Goal: Information Seeking & Learning: Learn about a topic

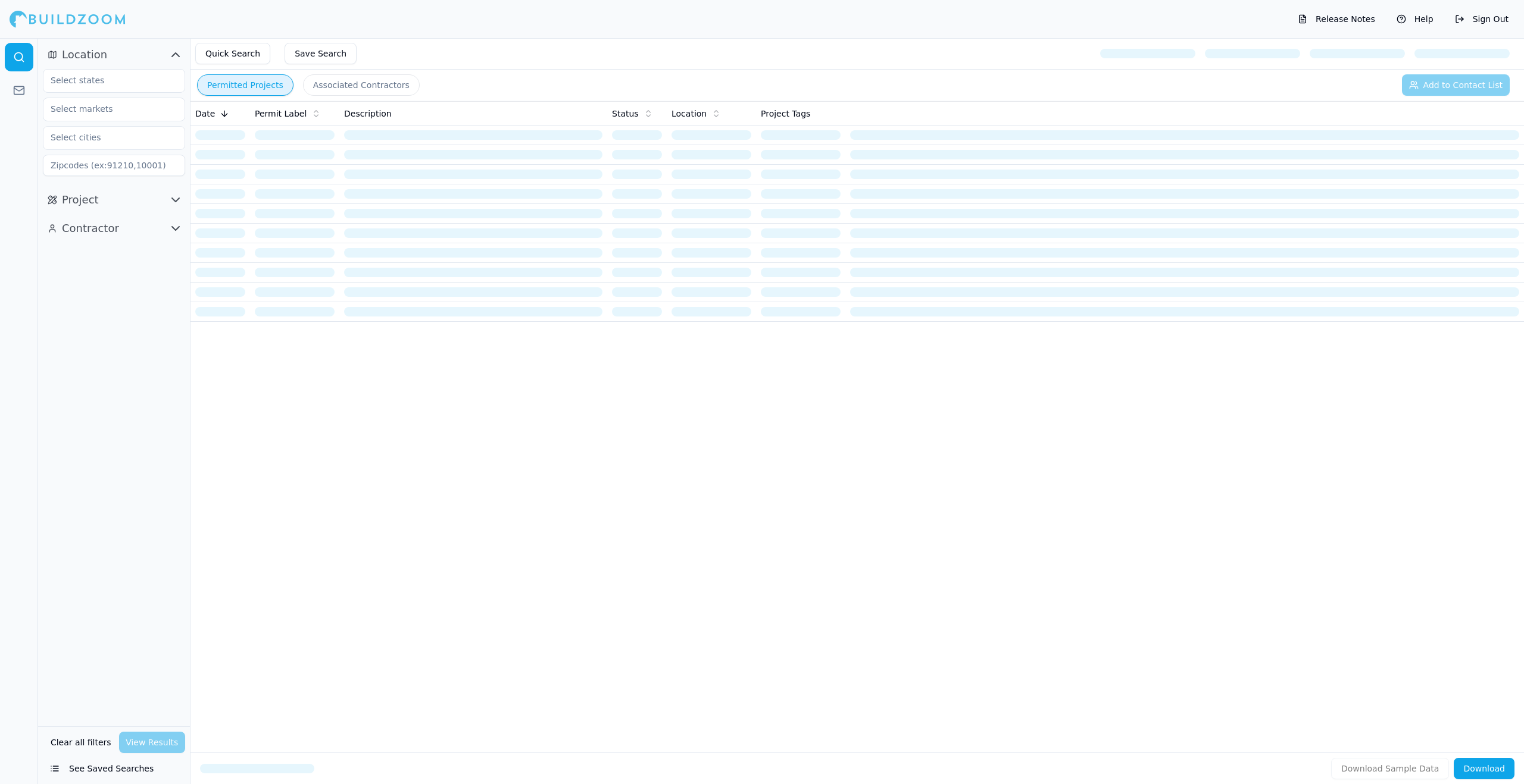
click at [316, 51] on button "Save Search" at bounding box center [321, 53] width 72 height 21
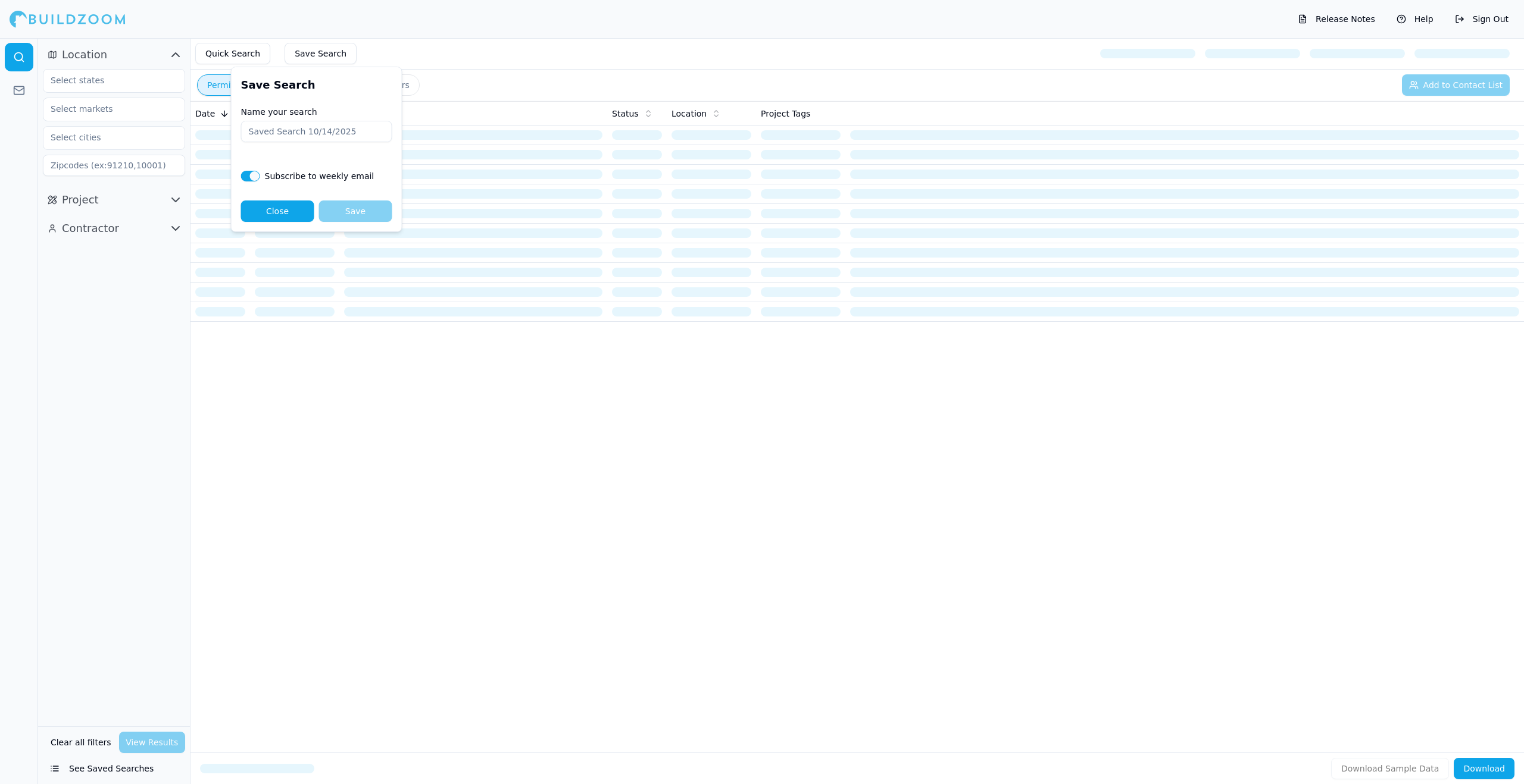
click at [282, 207] on button "Close" at bounding box center [277, 211] width 73 height 21
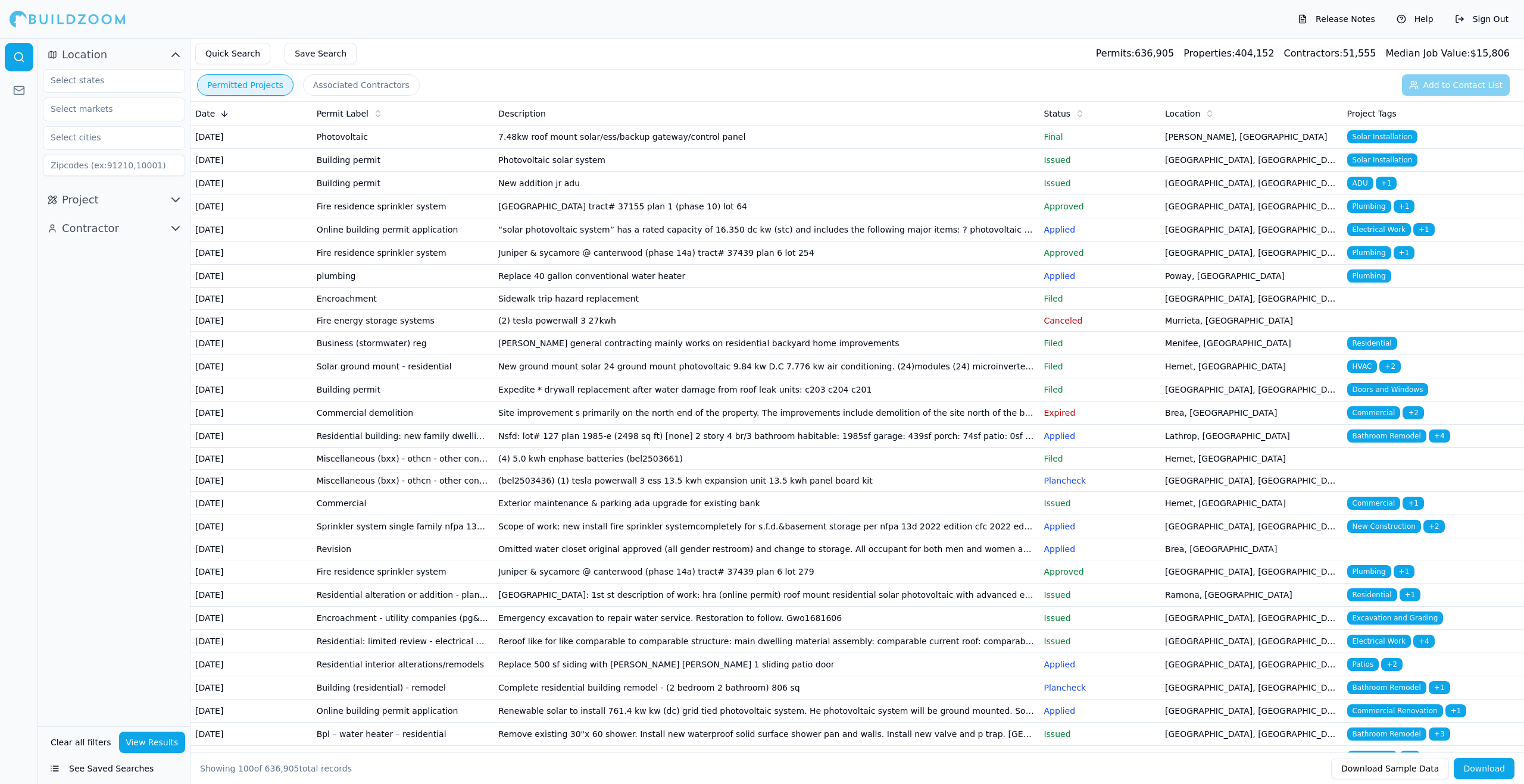
click at [317, 54] on button "Save Search" at bounding box center [321, 53] width 72 height 21
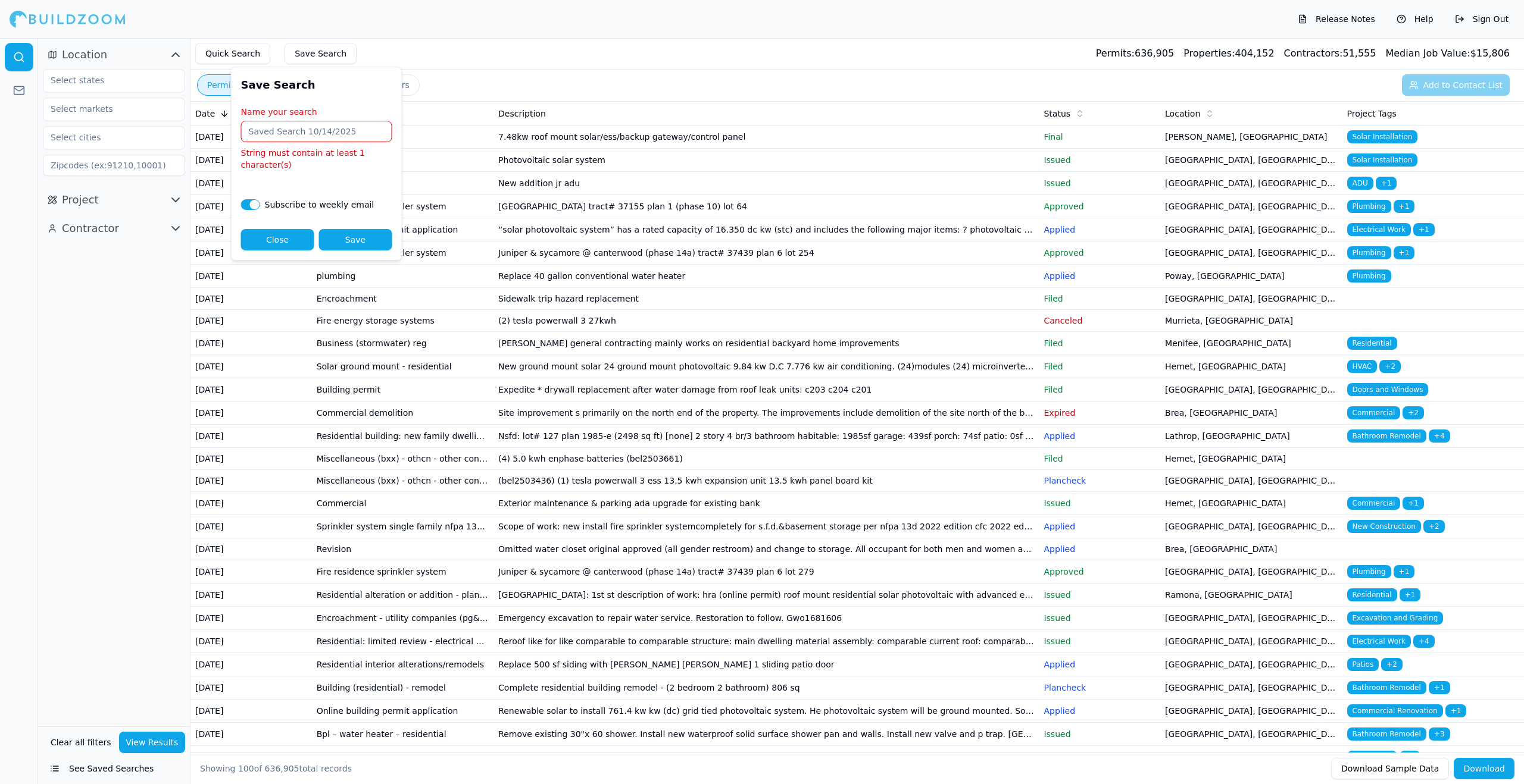
click at [260, 55] on button "Quick Search" at bounding box center [232, 53] width 75 height 21
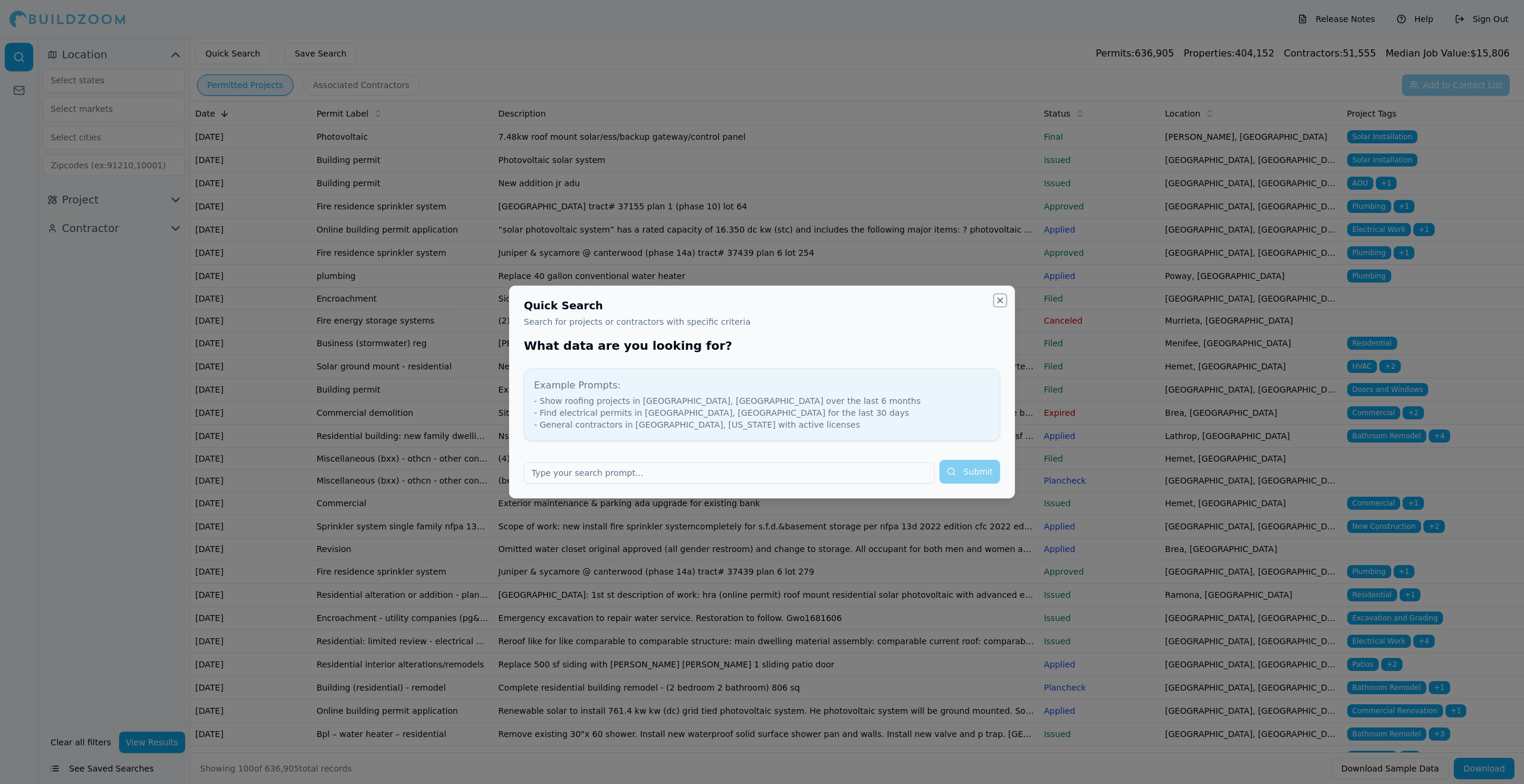
click at [1001, 297] on button "Close" at bounding box center [1000, 300] width 10 height 10
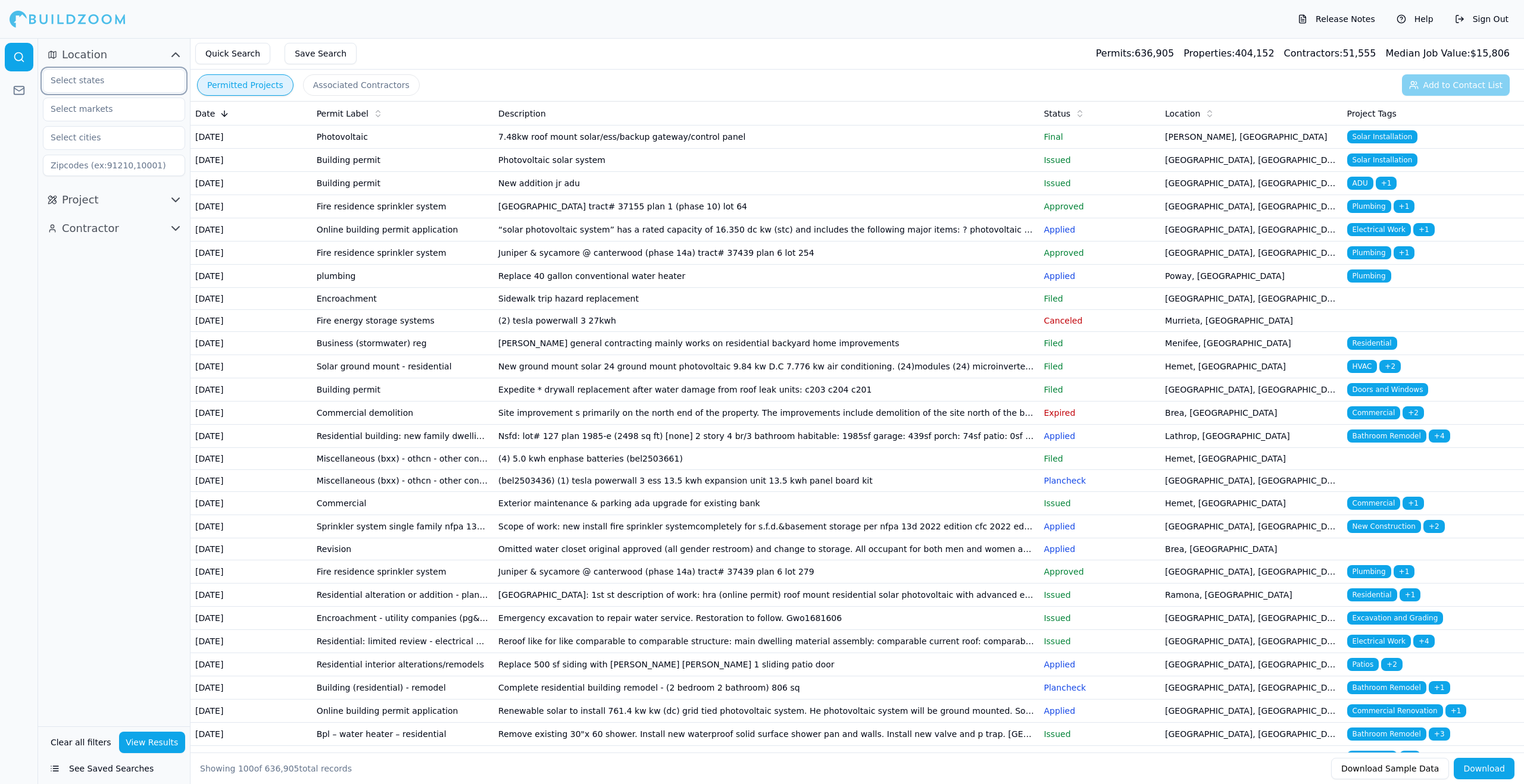
click at [91, 84] on input "text" at bounding box center [107, 81] width 126 height 21
click at [91, 110] on div "[US_STATE]" at bounding box center [114, 108] width 136 height 19
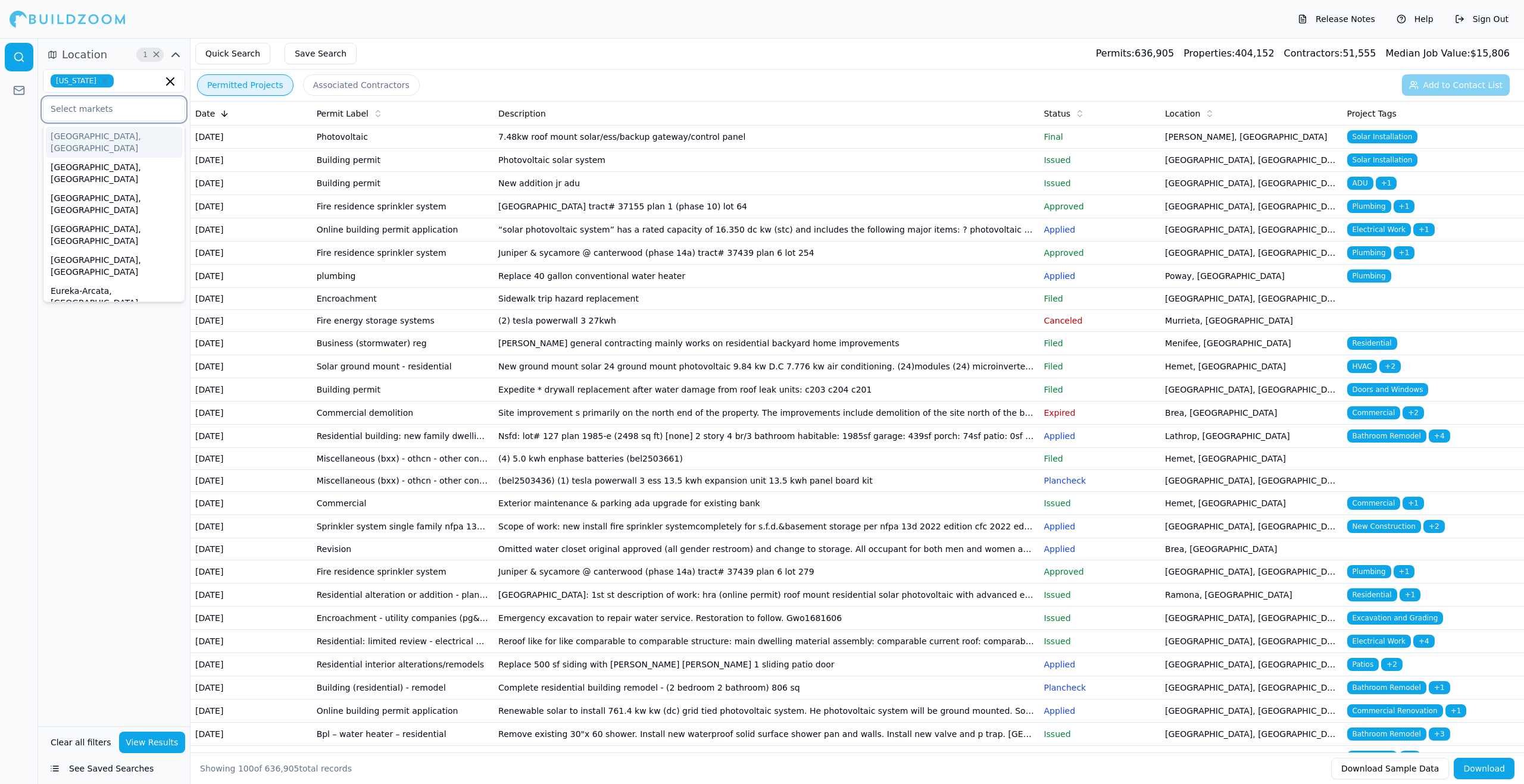
click at [102, 113] on input "text" at bounding box center [107, 109] width 126 height 21
type input "r"
type input "santa r"
click at [95, 136] on div "Santa [PERSON_NAME]-[GEOGRAPHIC_DATA], [GEOGRAPHIC_DATA]" at bounding box center [114, 148] width 136 height 43
type input "m"
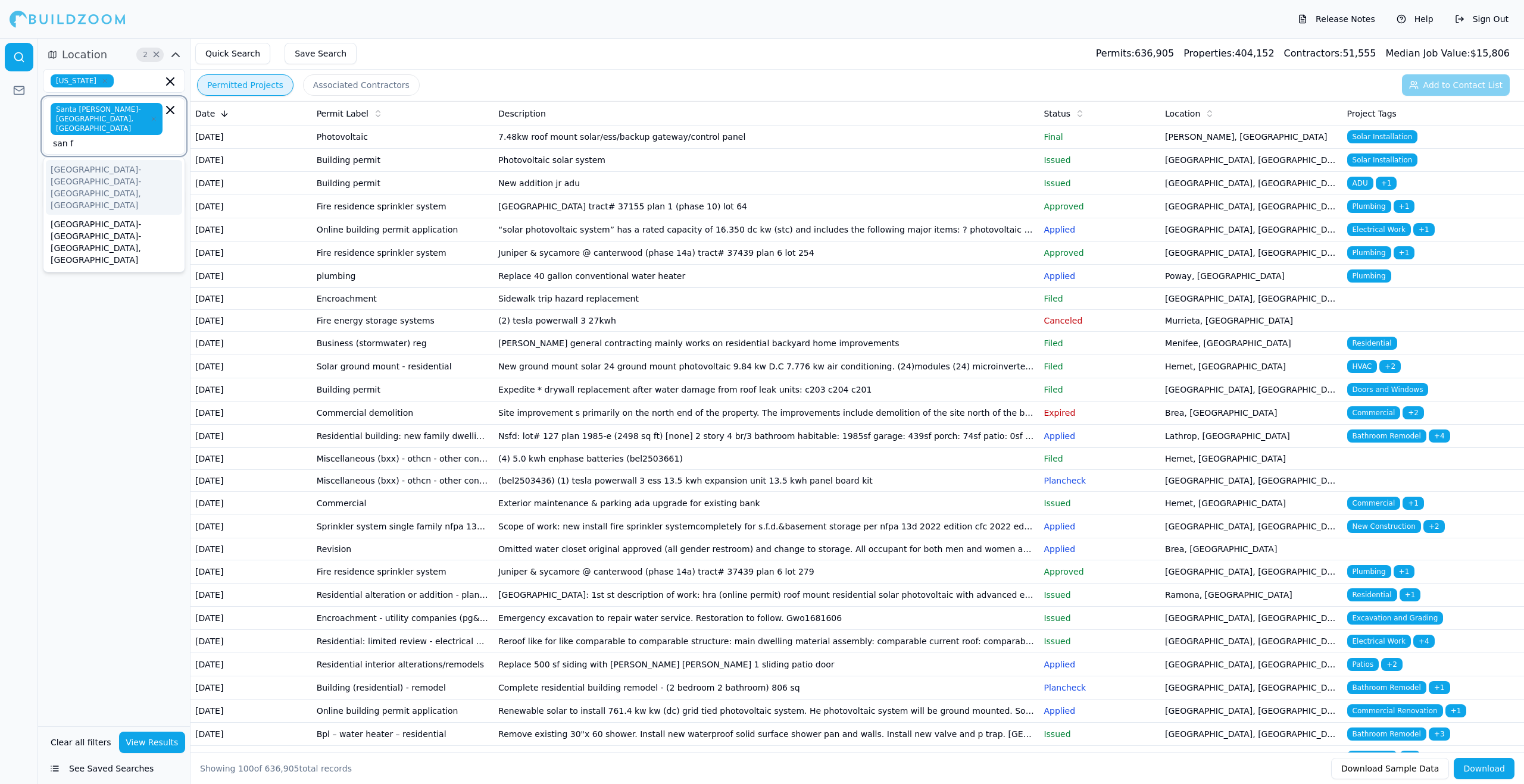
type input "san fr"
click at [97, 160] on div "[GEOGRAPHIC_DATA]-[GEOGRAPHIC_DATA]-[GEOGRAPHIC_DATA], [GEOGRAPHIC_DATA]" at bounding box center [114, 187] width 136 height 54
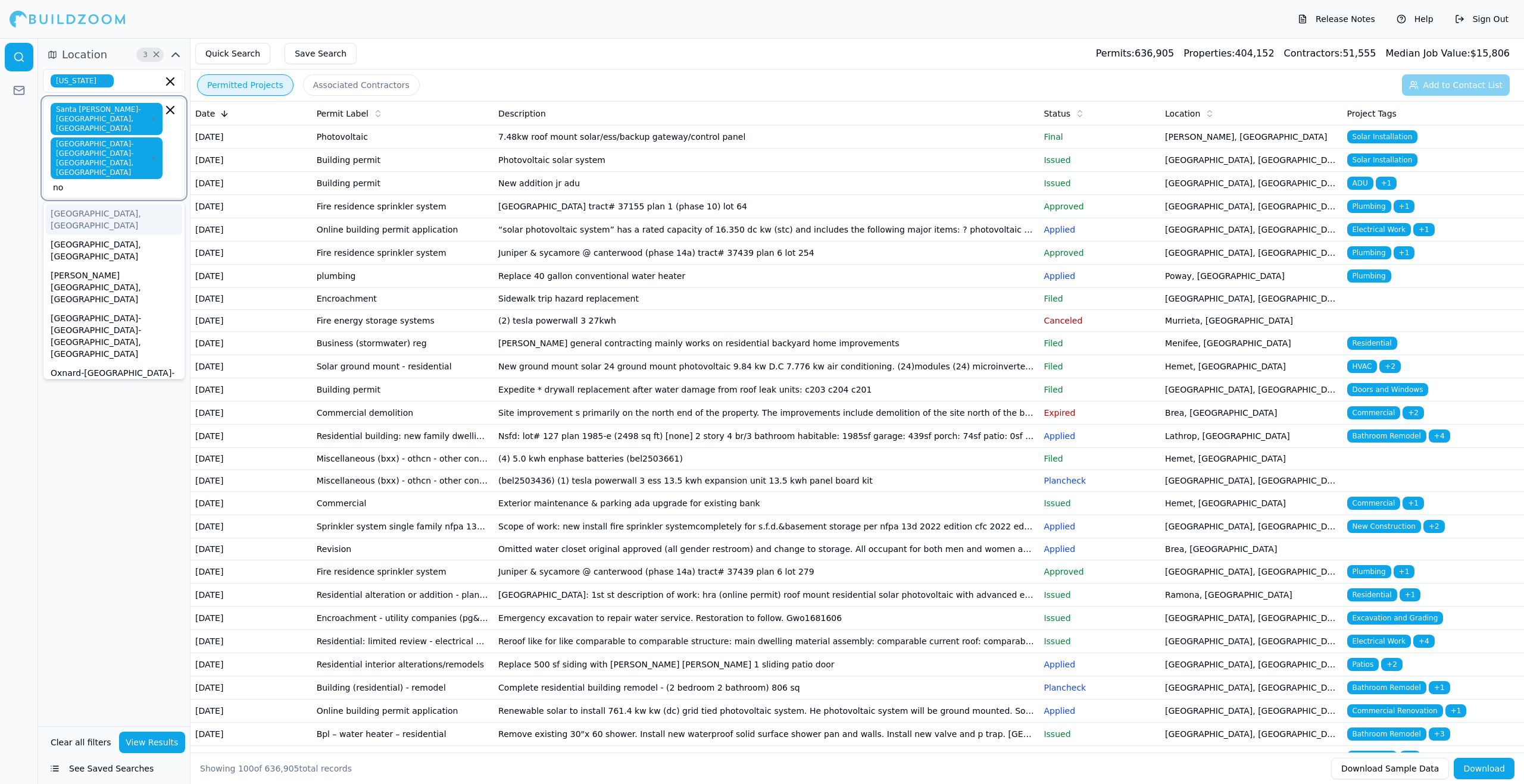
type input "n"
type input "l"
type input "s"
click at [152, 748] on button "View Results" at bounding box center [153, 743] width 67 height 21
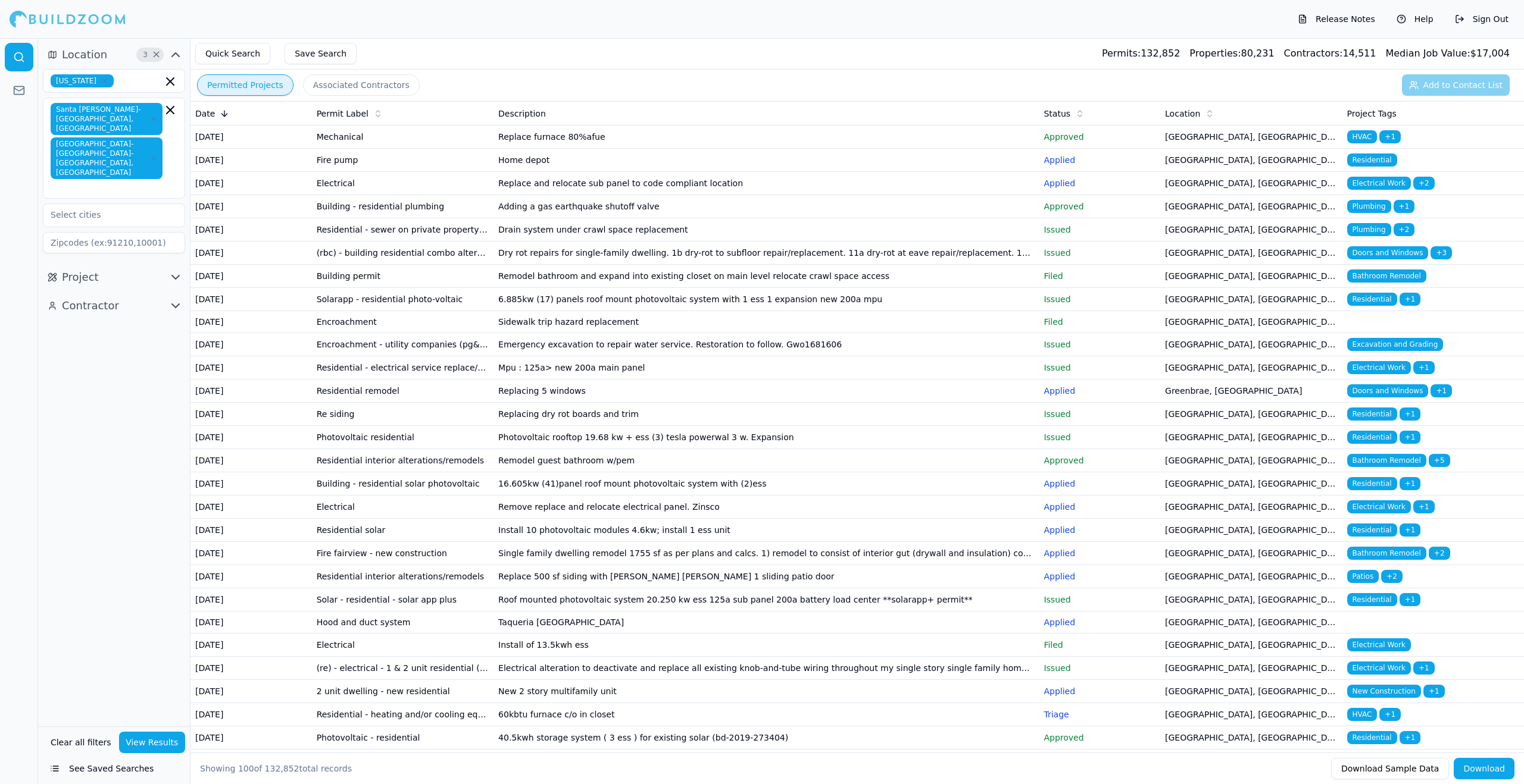
click at [145, 268] on button "Project" at bounding box center [114, 278] width 142 height 19
click at [154, 321] on input "text" at bounding box center [107, 331] width 126 height 21
click at [10, 296] on div at bounding box center [18, 411] width 38 height 746
click at [129, 350] on input "text" at bounding box center [107, 360] width 126 height 21
click at [124, 397] on div "Bathroom Remodel" at bounding box center [114, 407] width 136 height 19
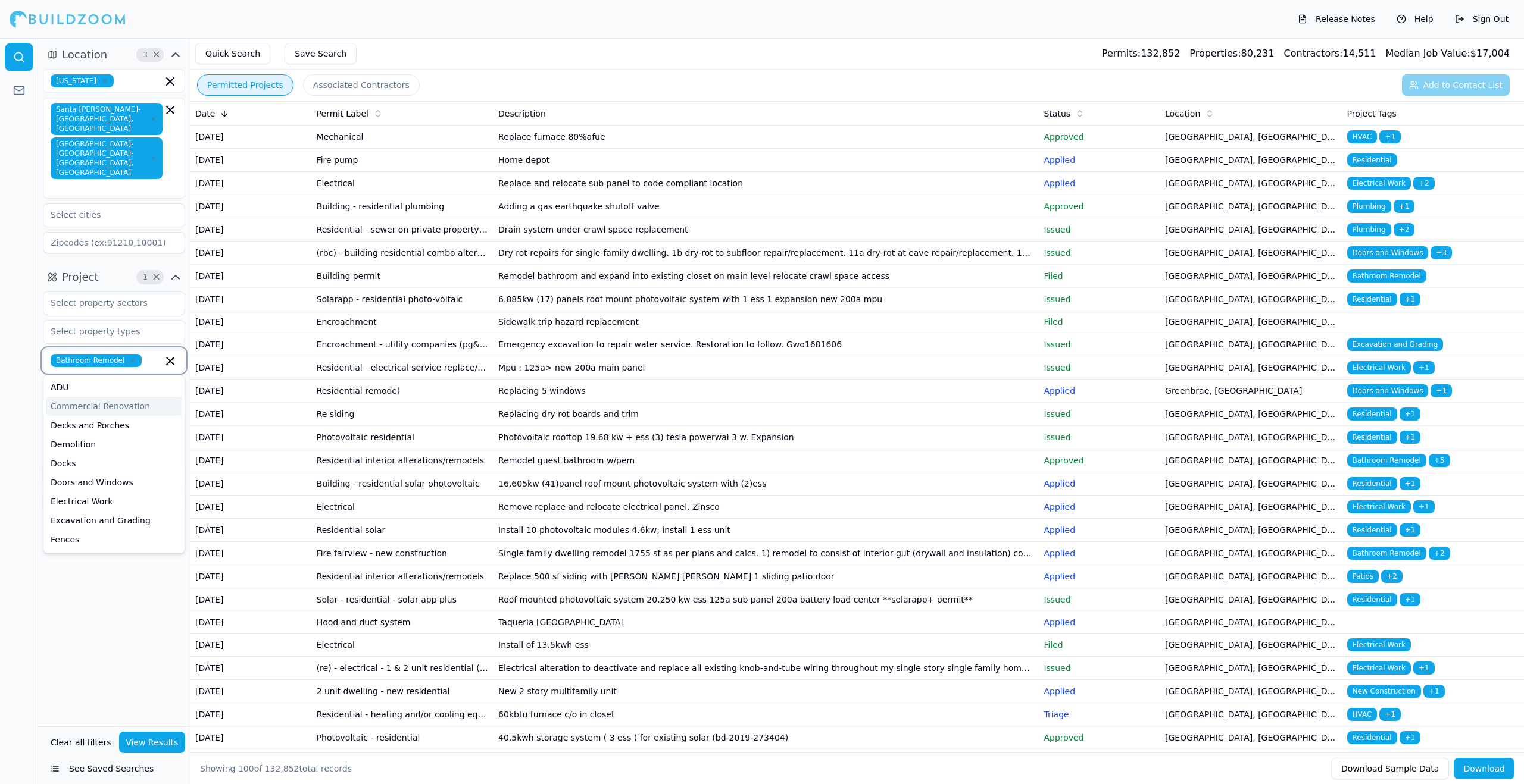
click at [123, 397] on div "Commercial Renovation" at bounding box center [114, 407] width 136 height 19
click at [115, 446] on div "Home Addition" at bounding box center [114, 456] width 136 height 19
click at [119, 438] on div "Kitchen Remodel" at bounding box center [114, 448] width 136 height 19
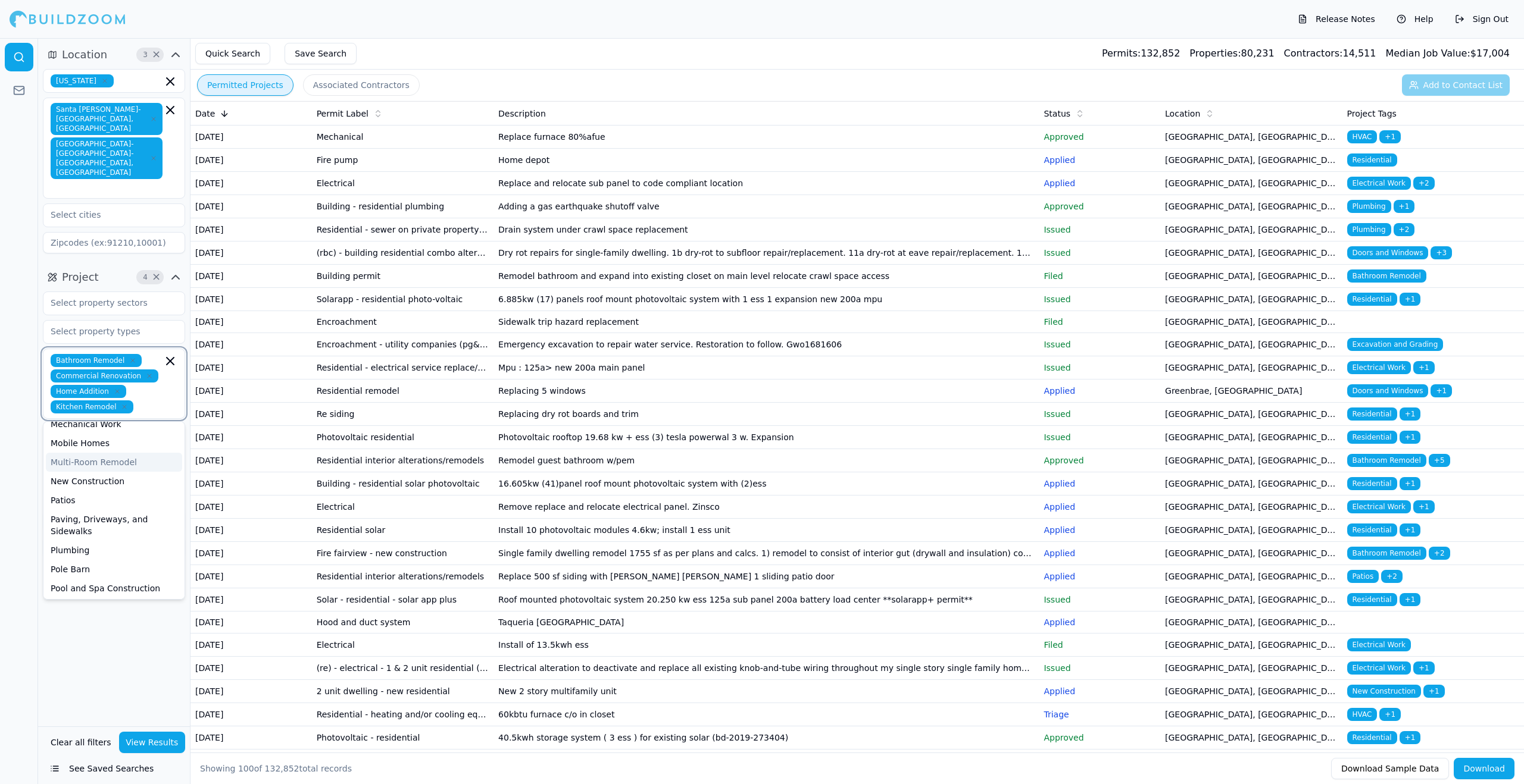
scroll to position [257, 0]
click at [128, 453] on div "Multi-Room Remodel" at bounding box center [114, 462] width 136 height 19
click at [126, 468] on div "New Construction" at bounding box center [114, 478] width 136 height 19
click at [122, 571] on div "Siding" at bounding box center [114, 581] width 136 height 19
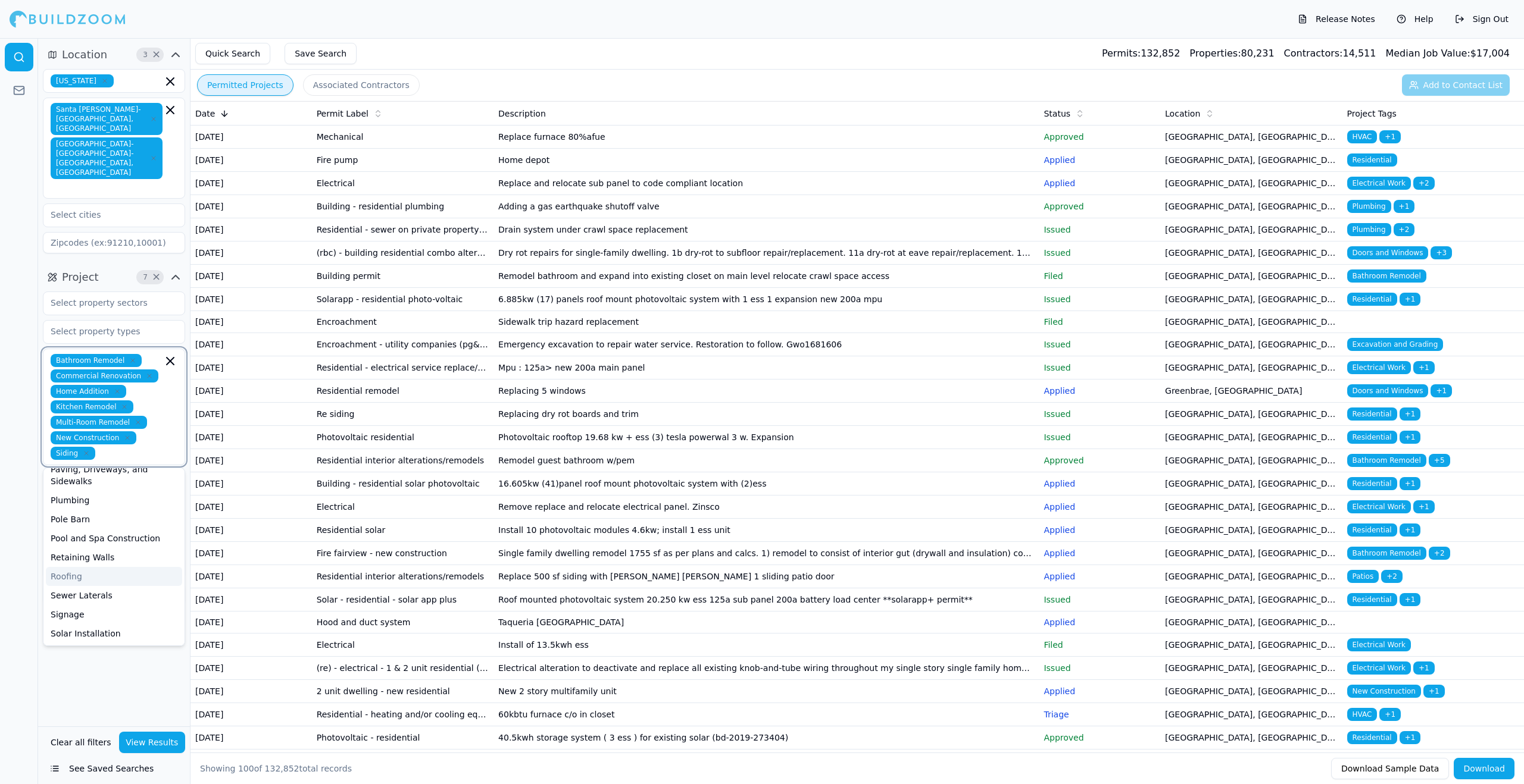
scroll to position [316, 0]
click at [156, 745] on button "View Results" at bounding box center [153, 743] width 67 height 21
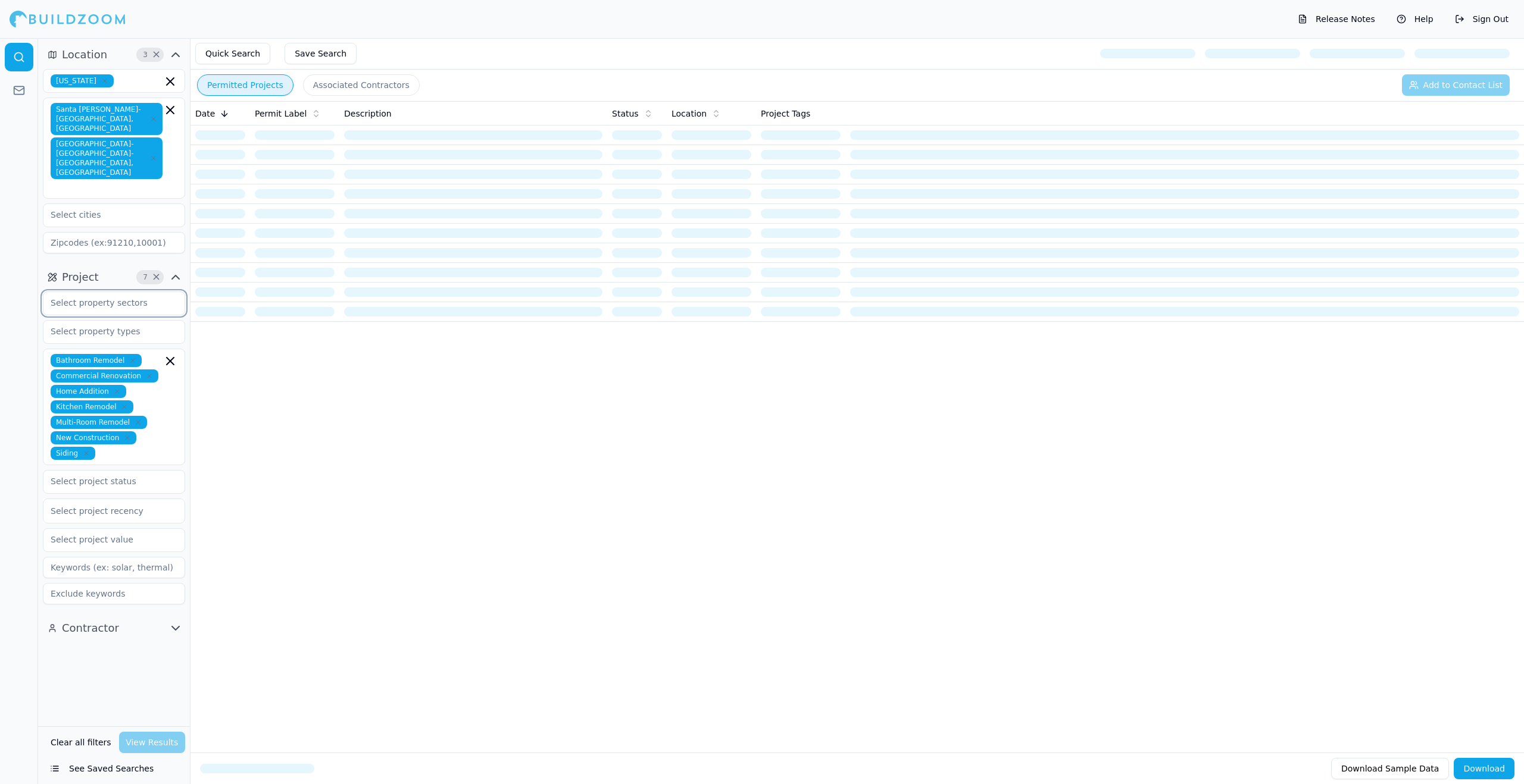
click at [147, 292] on input "text" at bounding box center [107, 303] width 126 height 21
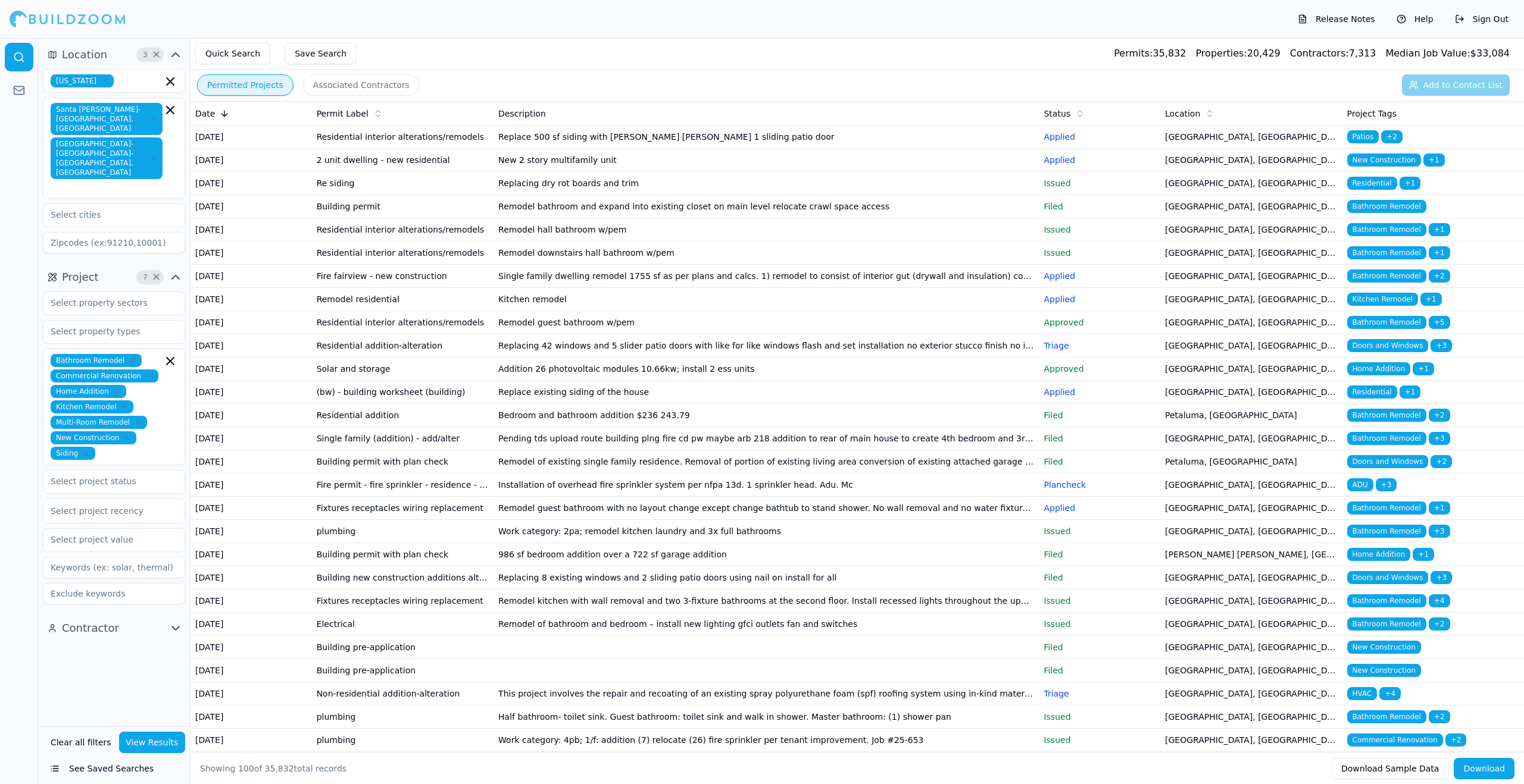
click at [17, 252] on div at bounding box center [18, 411] width 38 height 746
click at [78, 321] on input "text" at bounding box center [107, 331] width 126 height 21
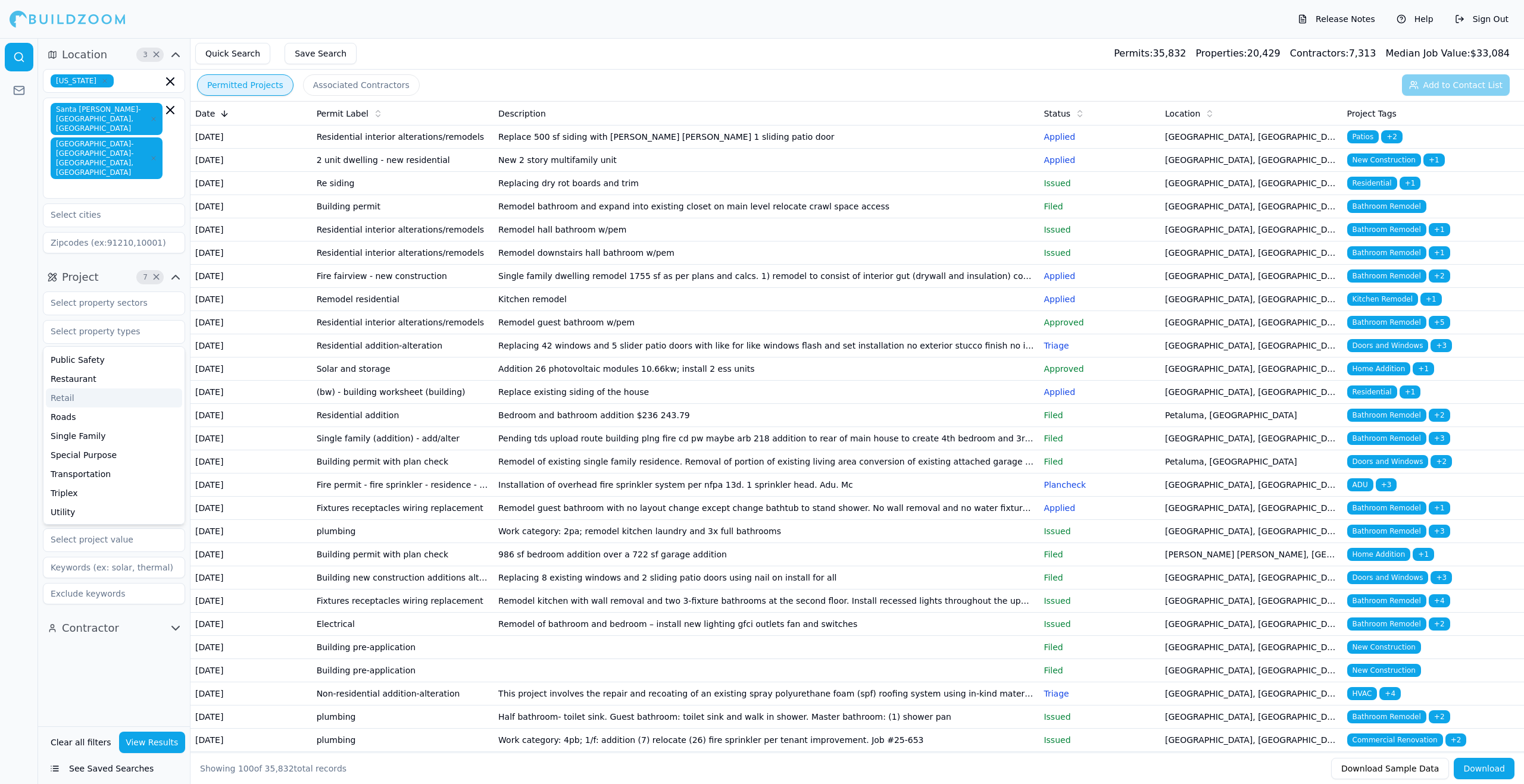
click at [2, 356] on div at bounding box center [18, 411] width 38 height 746
click at [151, 292] on input "text" at bounding box center [107, 303] width 126 height 21
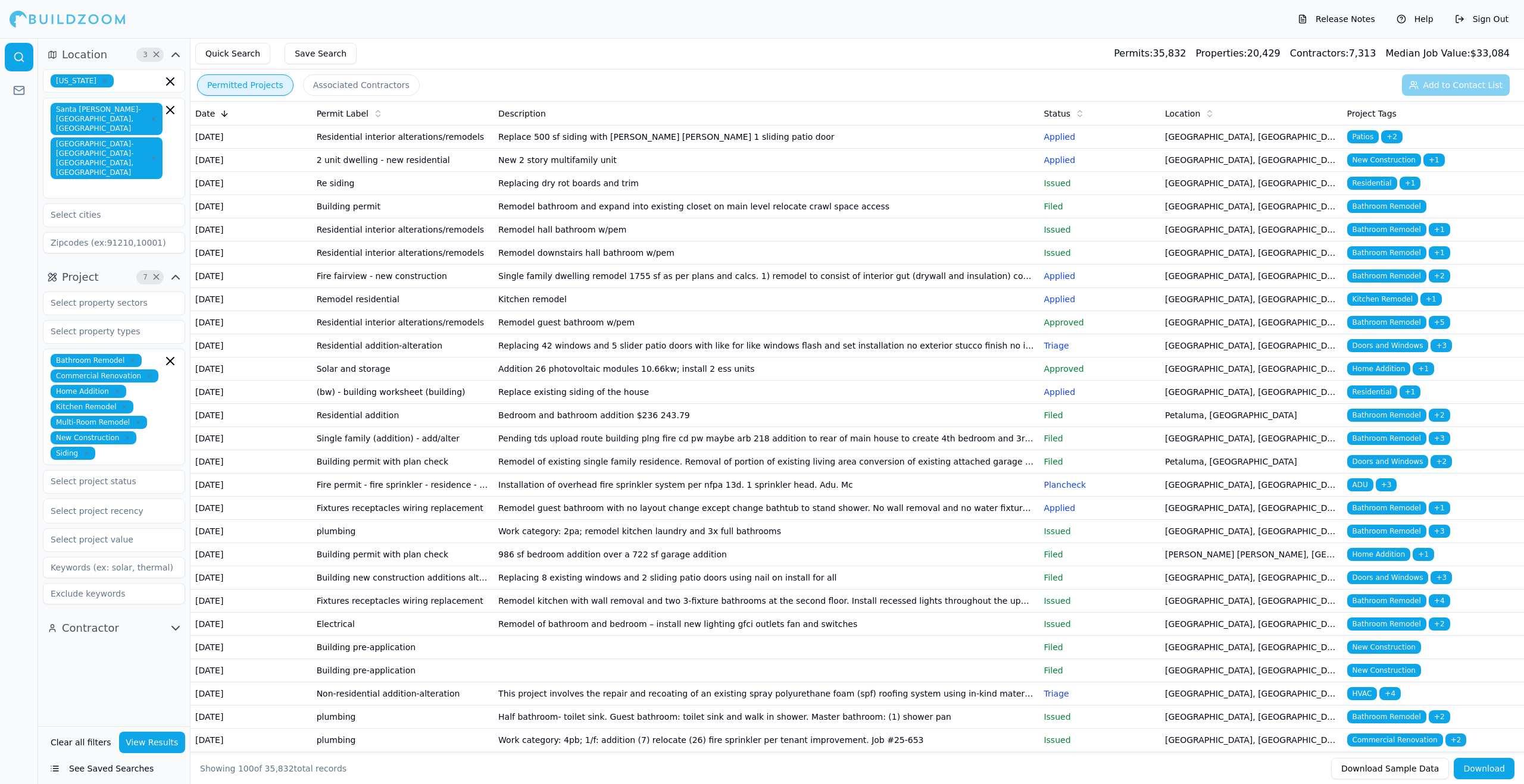
click at [18, 279] on div at bounding box center [18, 411] width 38 height 746
click at [132, 321] on input "text" at bounding box center [107, 331] width 126 height 21
click at [4, 302] on div at bounding box center [18, 411] width 38 height 746
click at [139, 505] on div at bounding box center [114, 511] width 126 height 12
click at [132, 471] on input "text" at bounding box center [107, 482] width 126 height 21
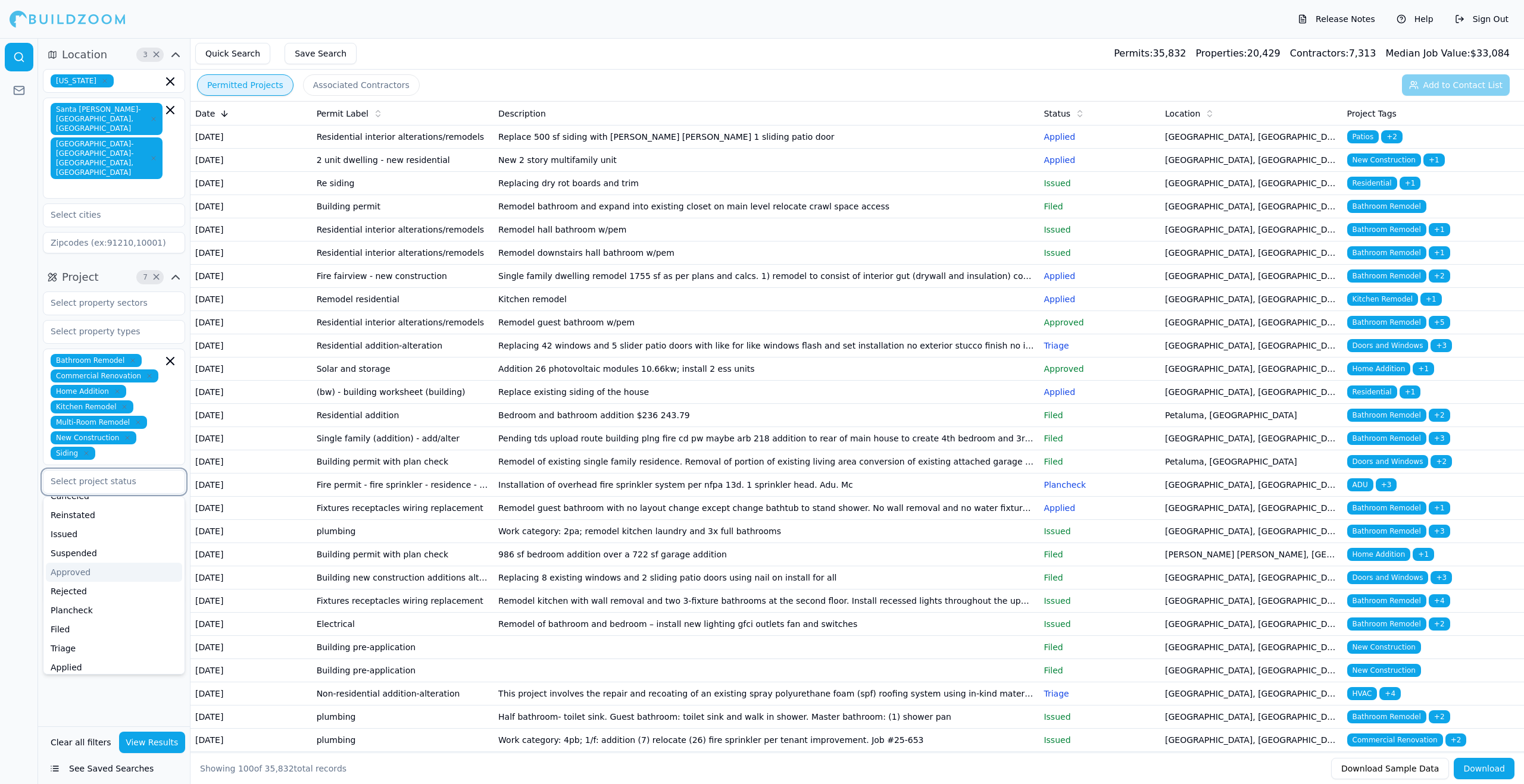
scroll to position [132, 0]
click at [7, 504] on div at bounding box center [18, 411] width 38 height 746
click at [171, 622] on icon "button" at bounding box center [175, 629] width 15 height 15
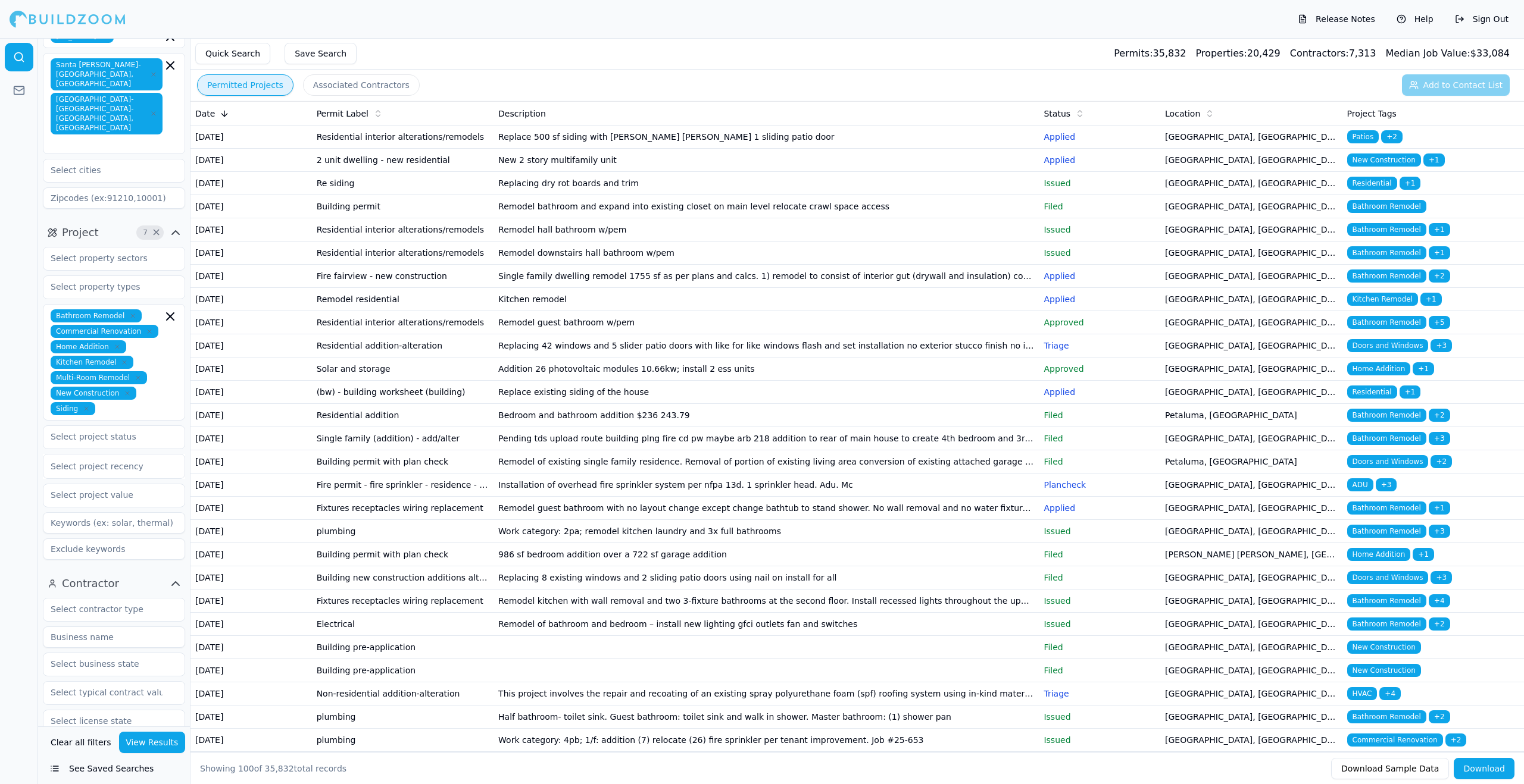
scroll to position [47, 0]
click at [137, 597] on input "text" at bounding box center [107, 607] width 126 height 21
click at [131, 674] on div "Home Builder" at bounding box center [114, 684] width 136 height 19
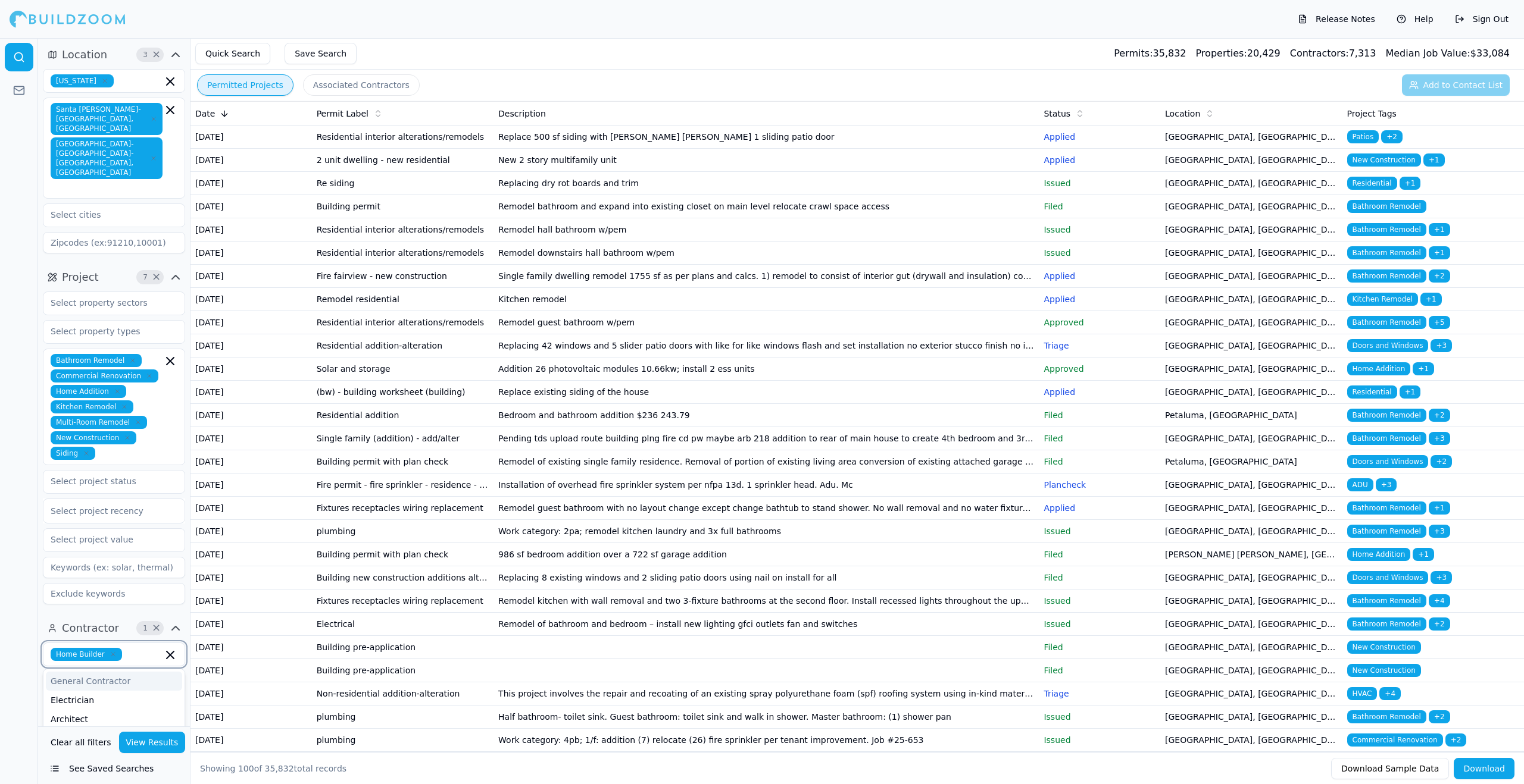
click at [120, 672] on div "General Contractor" at bounding box center [114, 682] width 136 height 19
click at [160, 741] on button "View Results" at bounding box center [153, 743] width 67 height 21
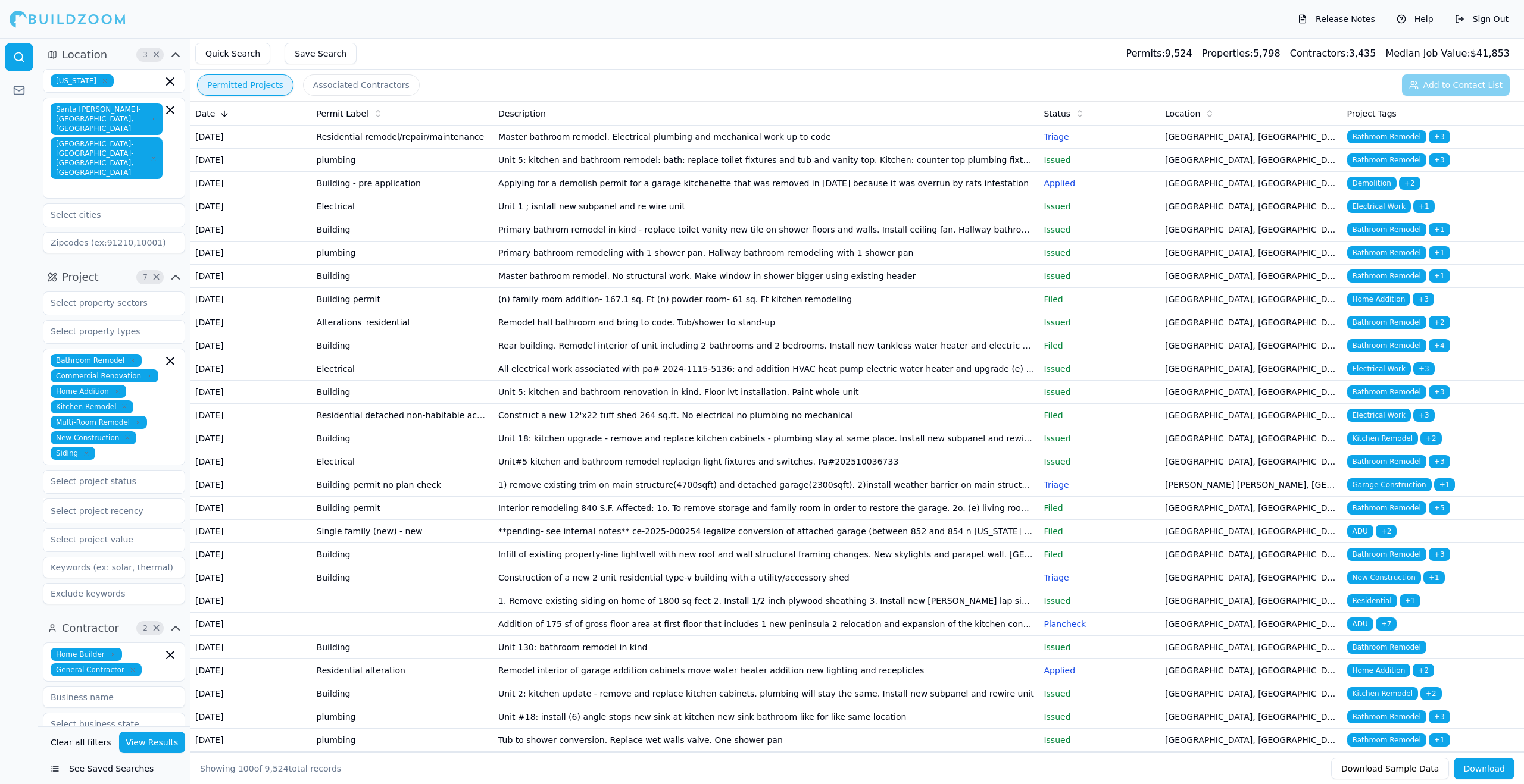
scroll to position [49, 0]
click at [1301, 402] on td "[GEOGRAPHIC_DATA], [GEOGRAPHIC_DATA]" at bounding box center [1251, 391] width 182 height 23
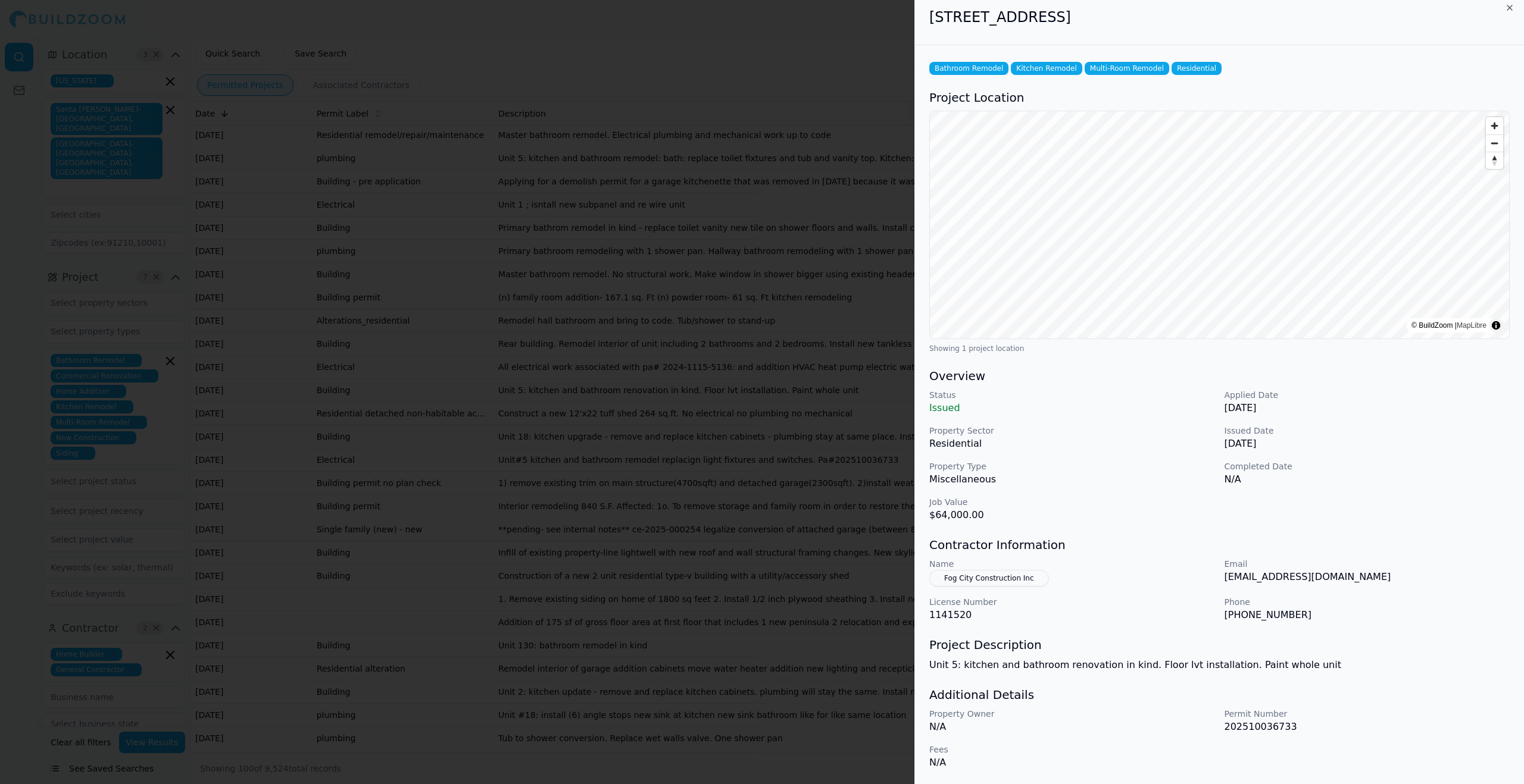
scroll to position [0, 0]
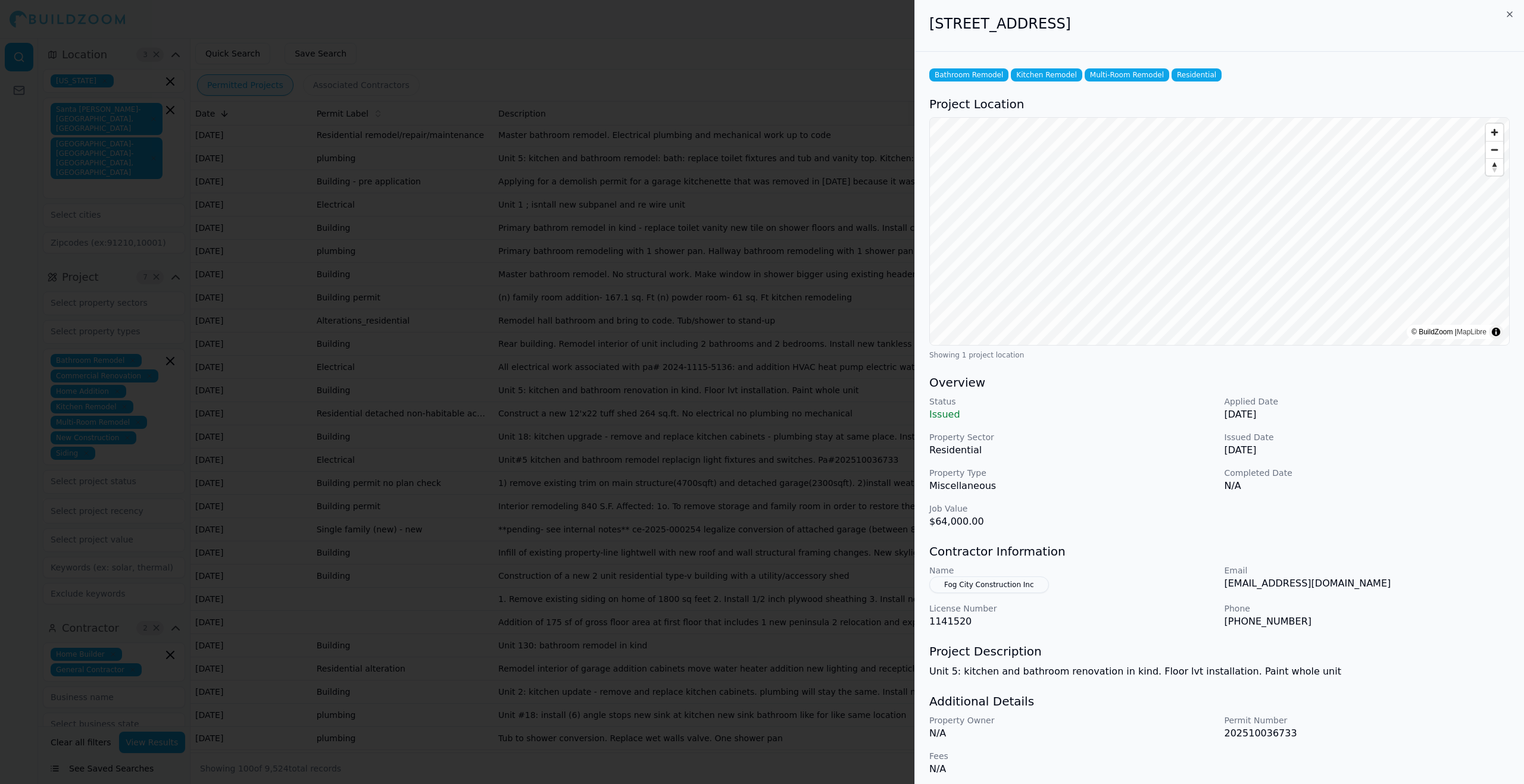
click at [1509, 22] on h2 "[STREET_ADDRESS]" at bounding box center [1219, 24] width 580 height 19
click at [1508, 17] on icon "button" at bounding box center [1510, 15] width 10 height 10
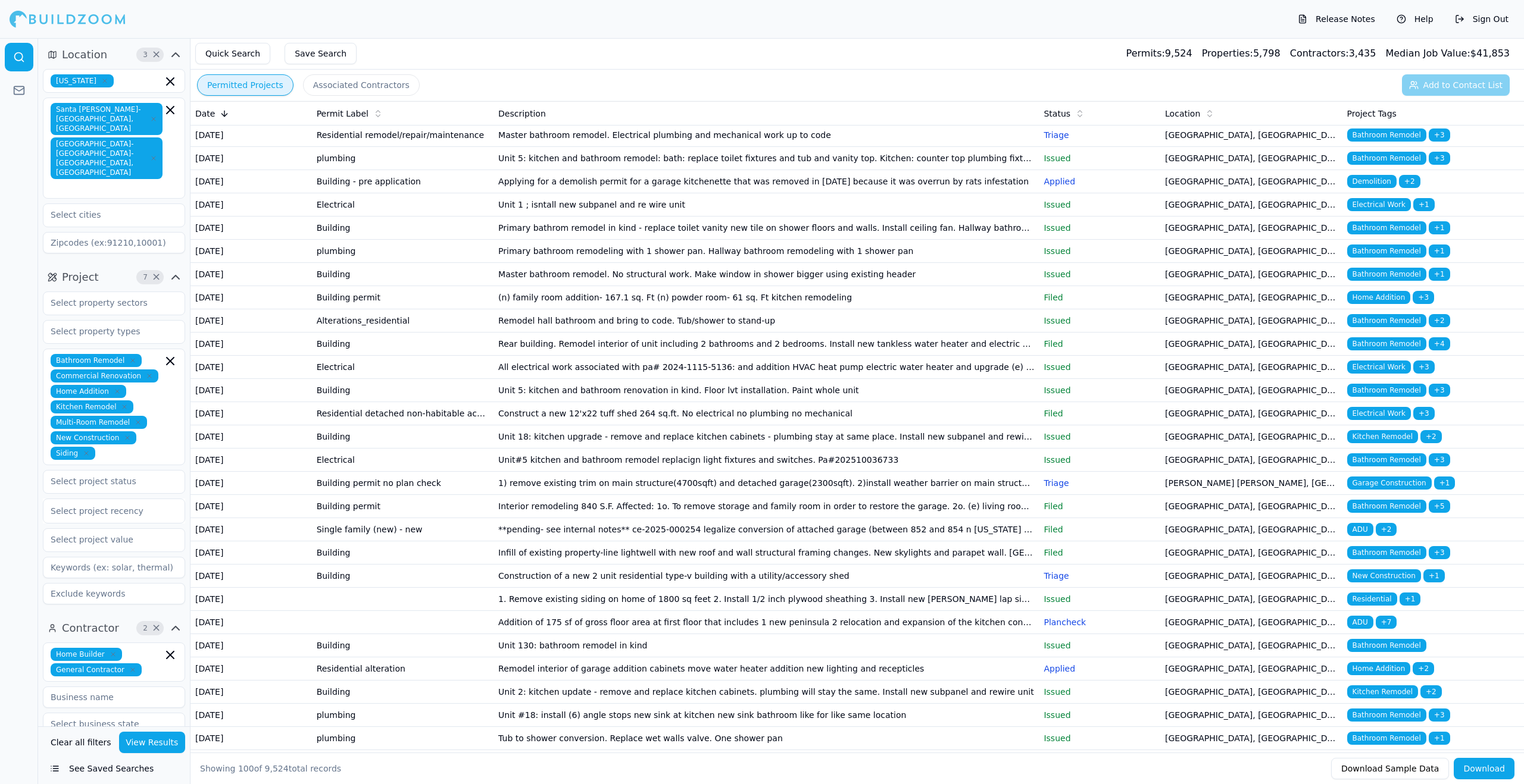
click at [1375, 351] on span "Bathroom Remodel" at bounding box center [1386, 343] width 79 height 13
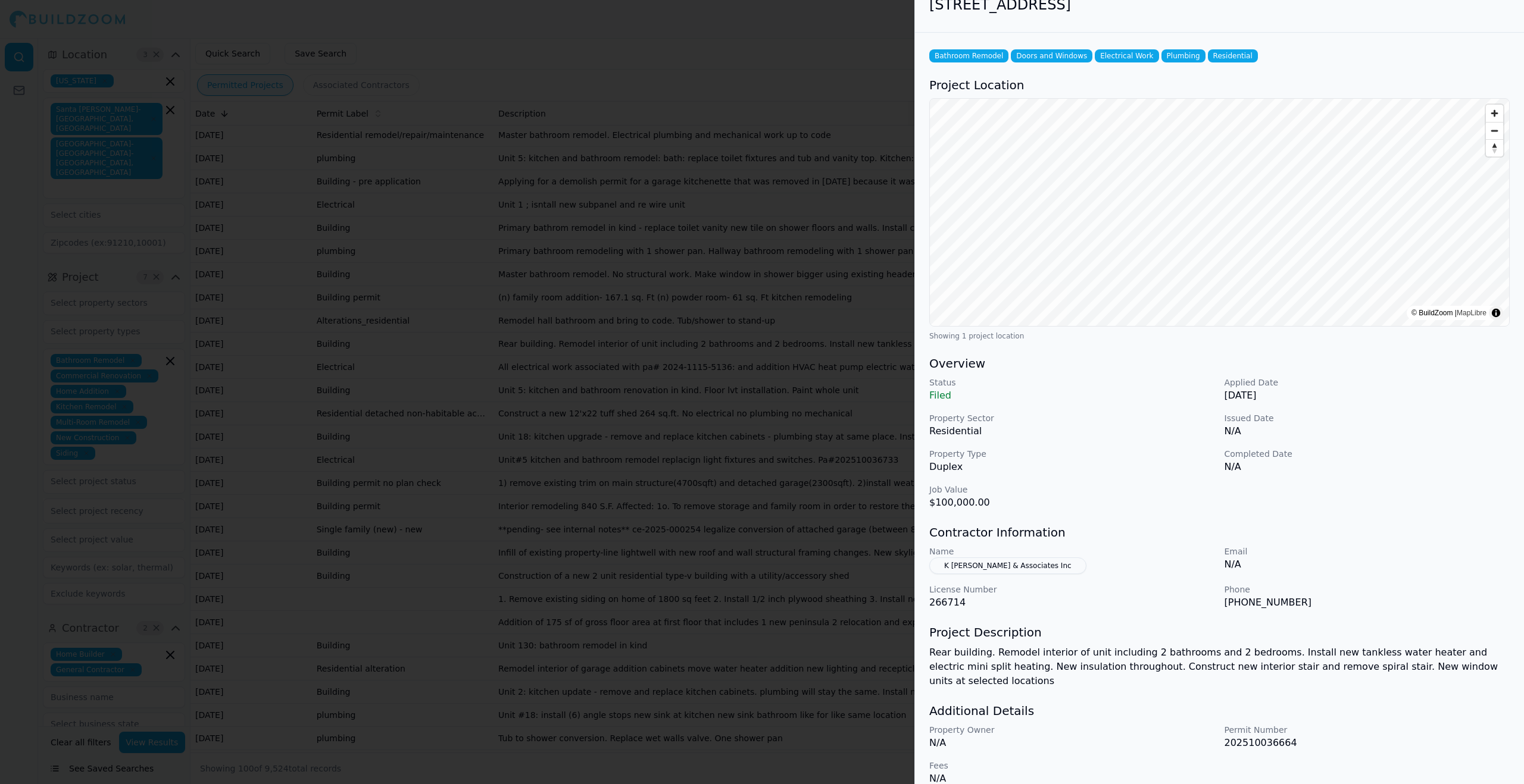
scroll to position [20, 0]
click at [413, 422] on div at bounding box center [762, 392] width 1524 height 784
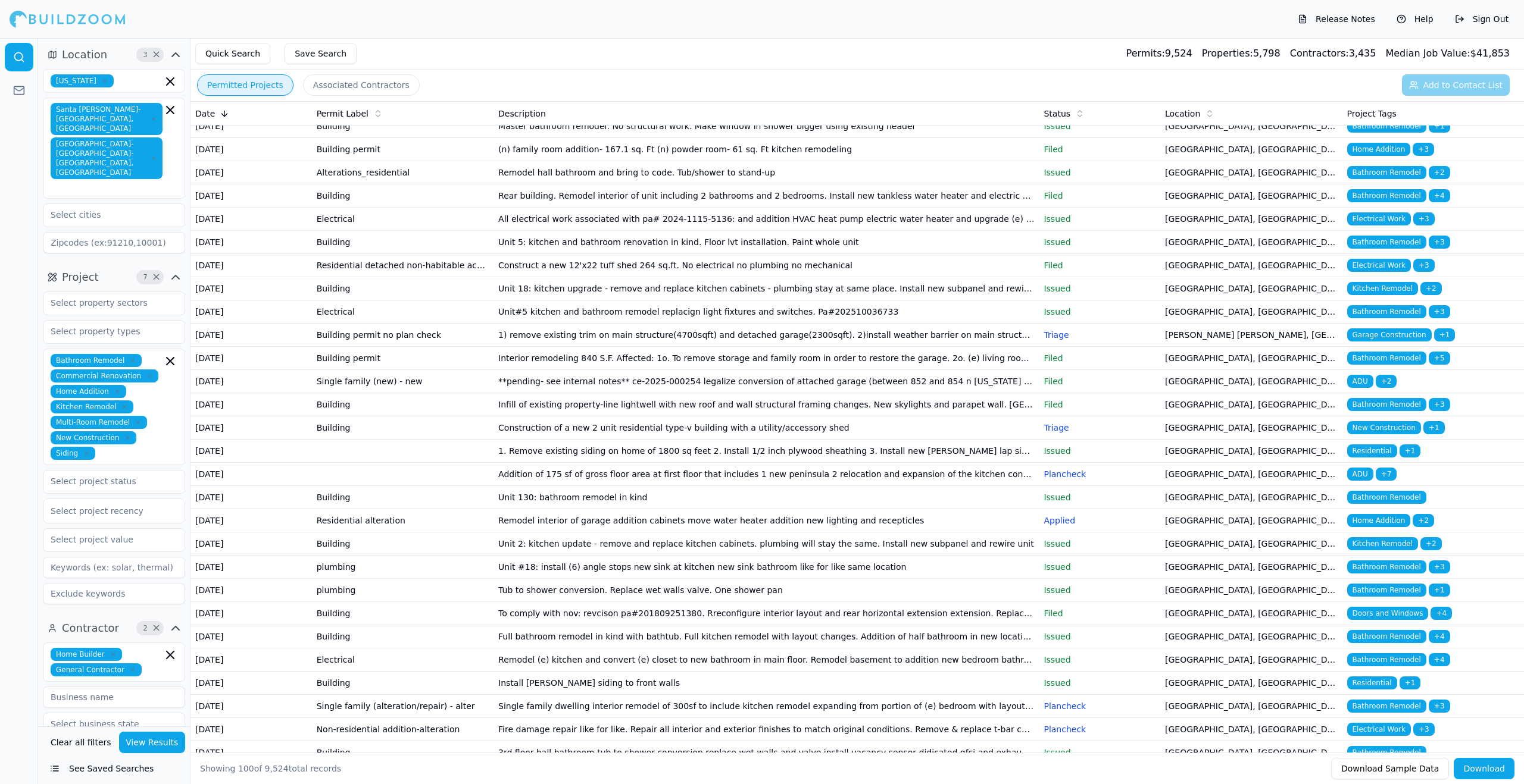
scroll to position [192, 0]
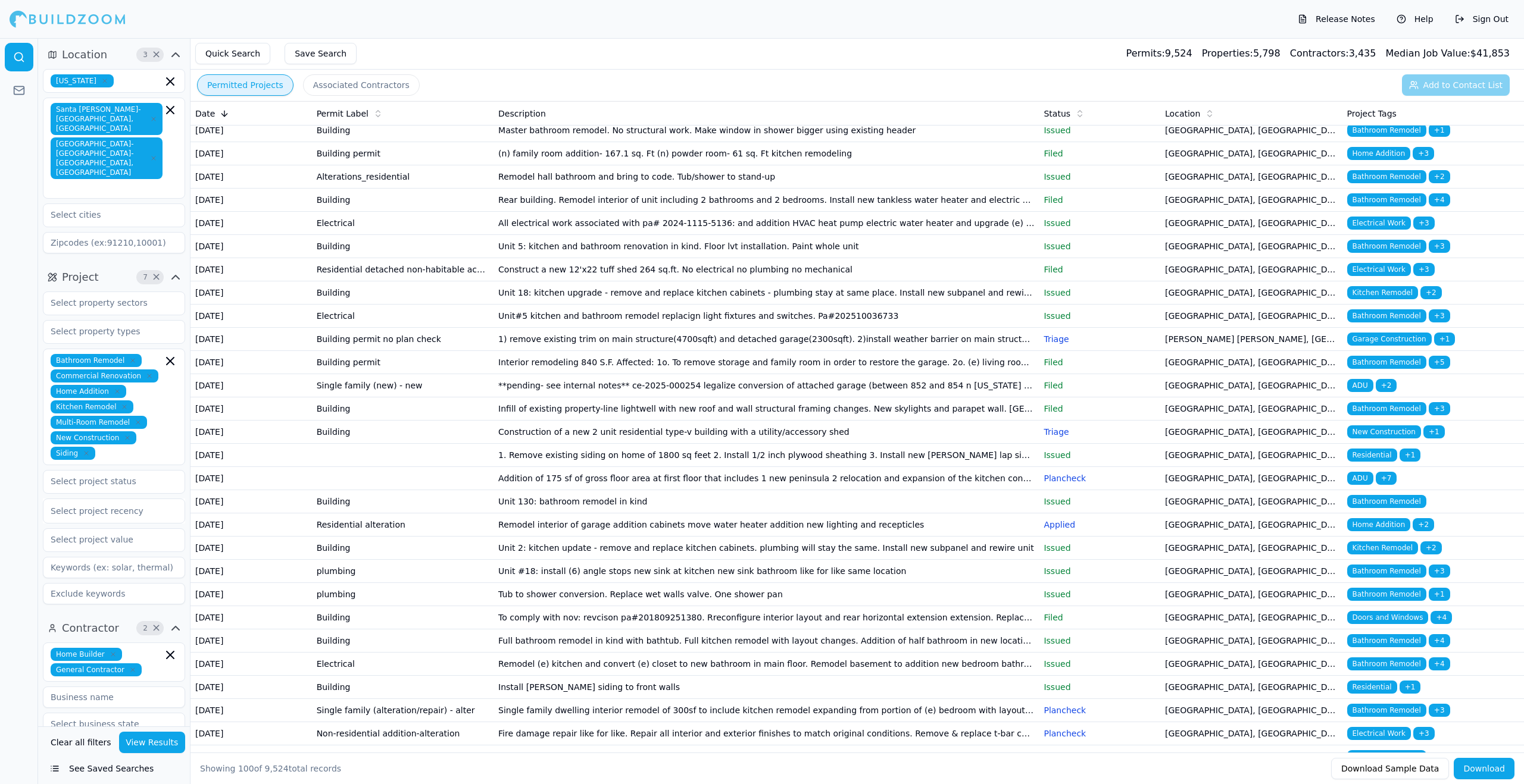
click at [1394, 369] on span "Bathroom Remodel" at bounding box center [1386, 361] width 79 height 13
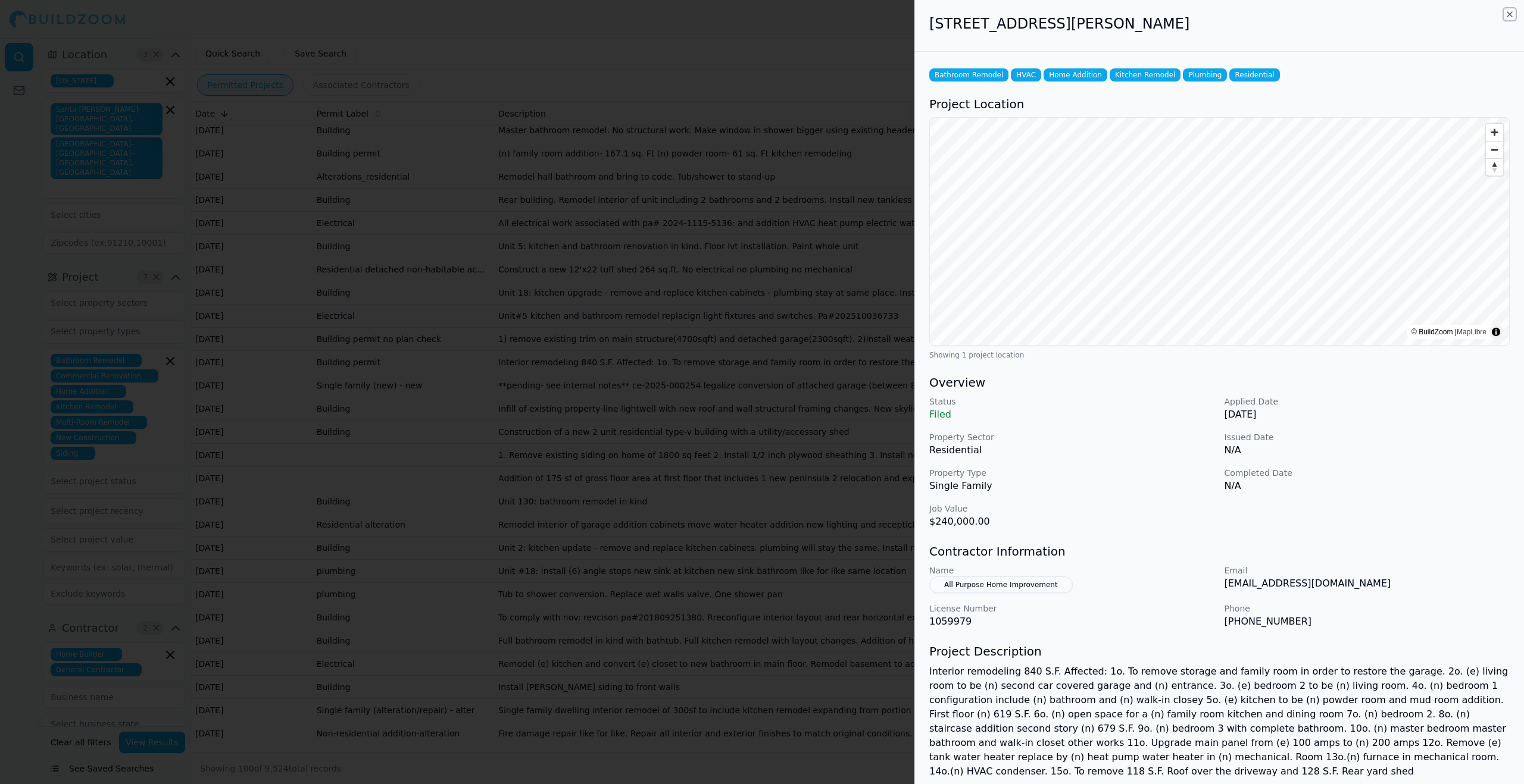
click at [1509, 17] on icon "button" at bounding box center [1510, 15] width 10 height 10
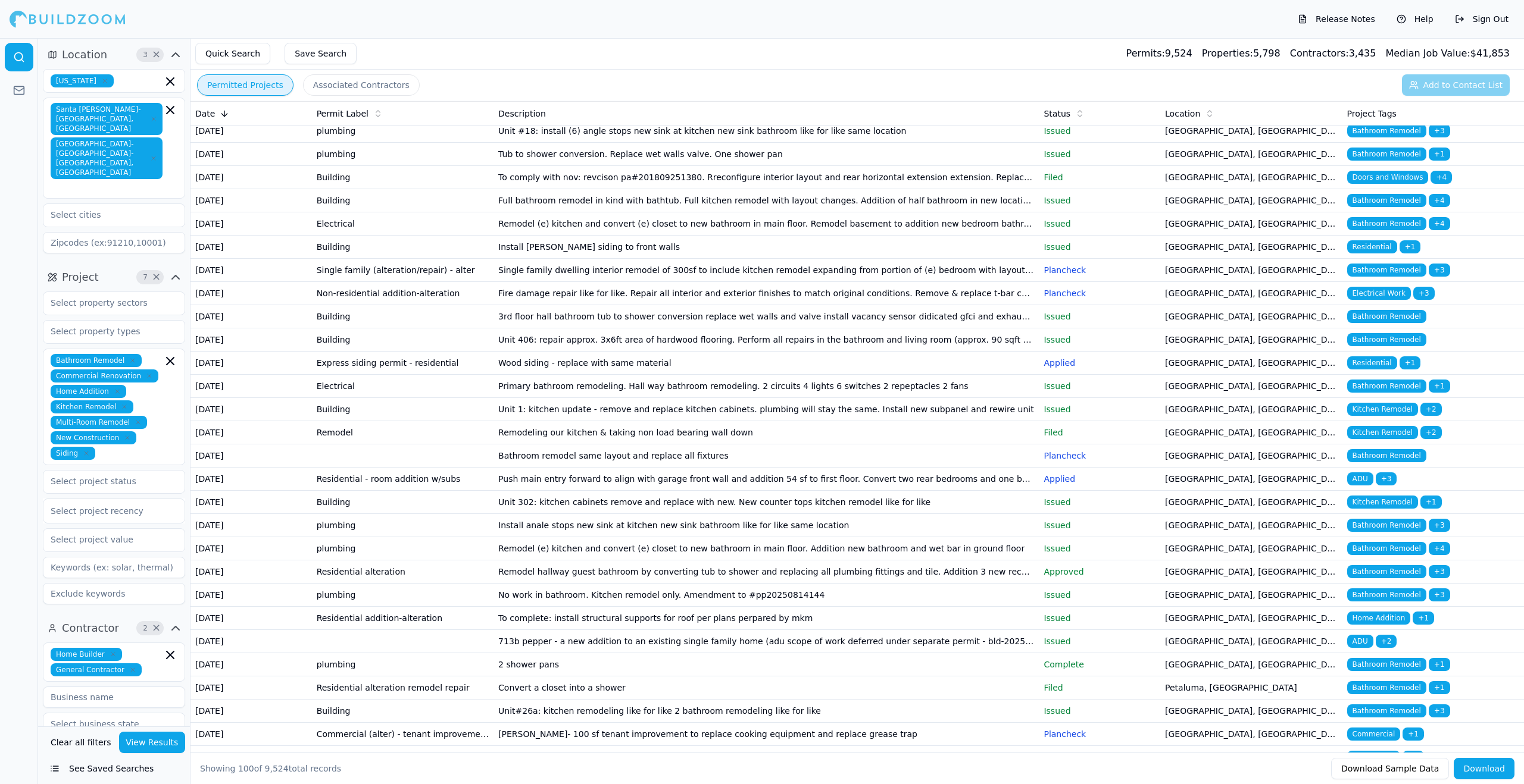
scroll to position [633, 0]
click at [1387, 206] on span "Bathroom Remodel" at bounding box center [1386, 198] width 79 height 13
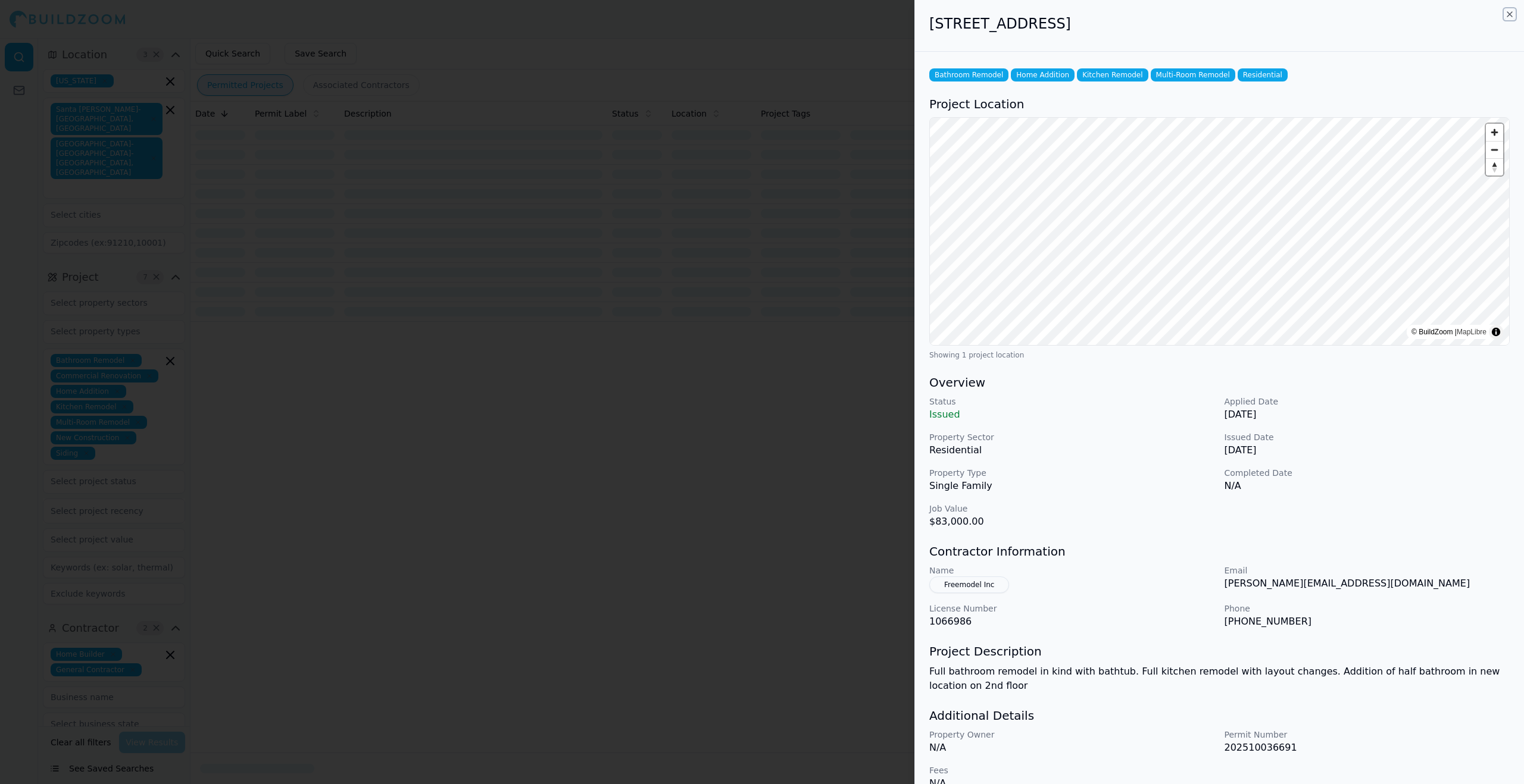
click at [1508, 13] on icon "button" at bounding box center [1510, 15] width 10 height 10
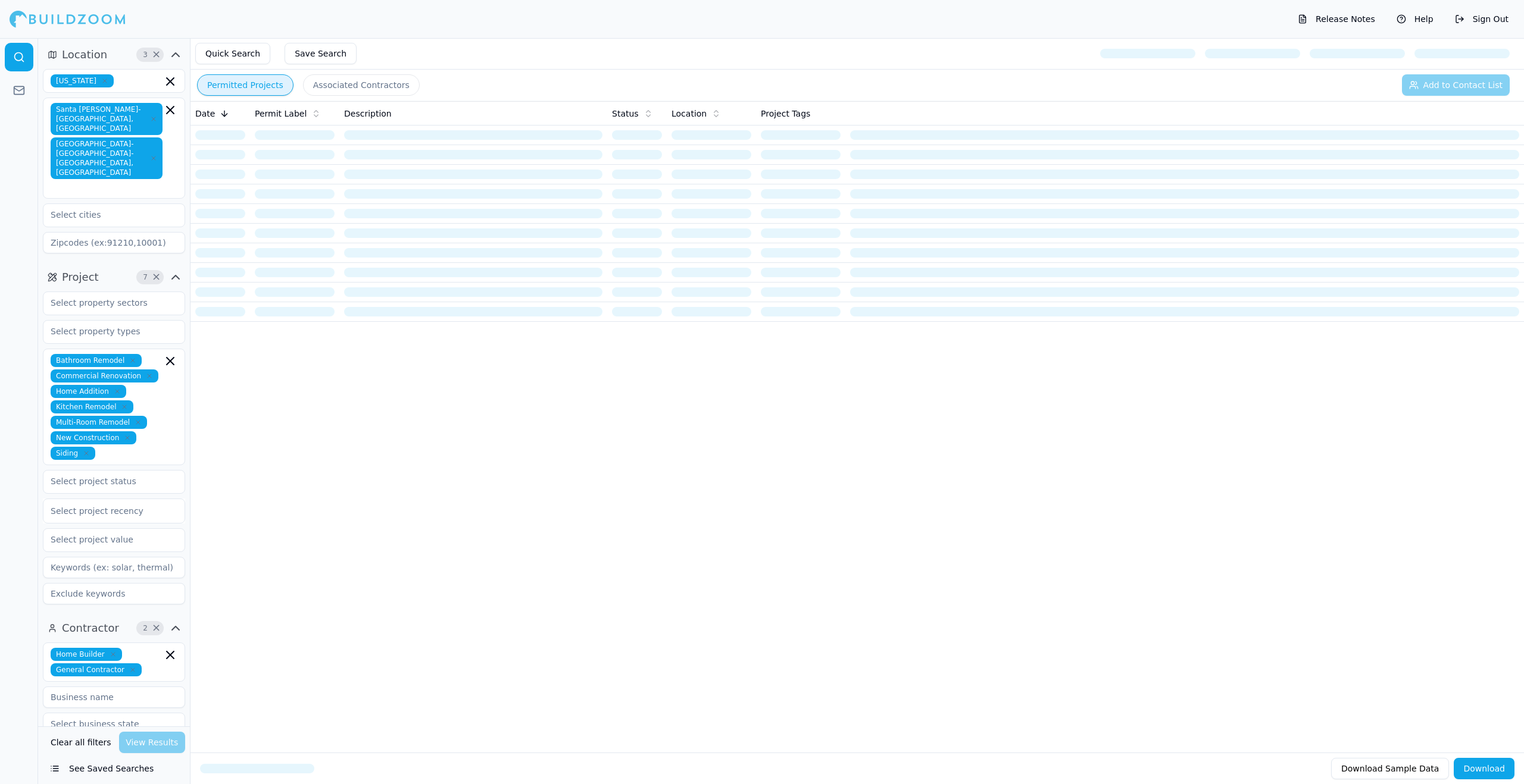
click at [153, 156] on icon "button" at bounding box center [154, 158] width 4 height 4
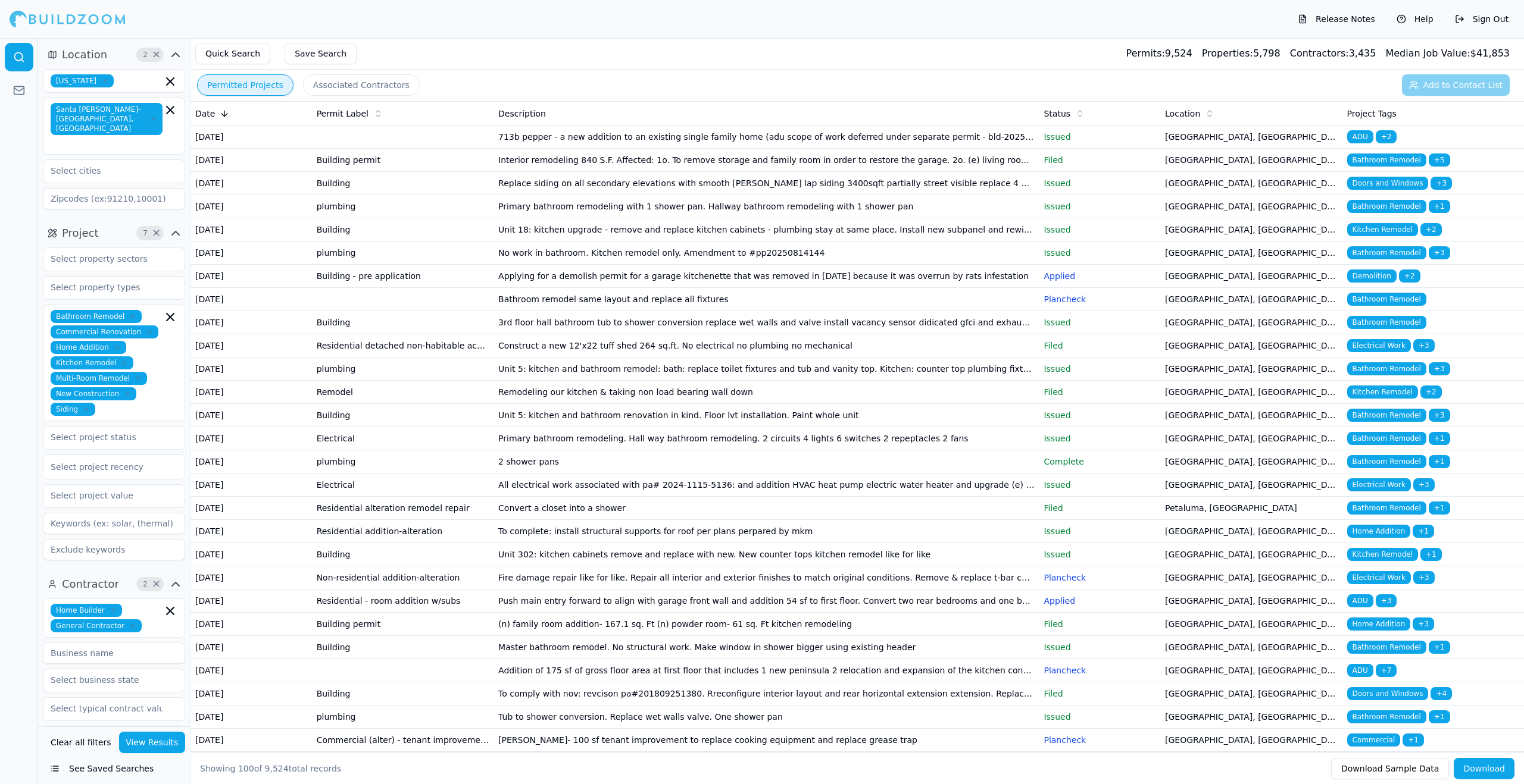
click at [140, 742] on button "View Results" at bounding box center [153, 743] width 67 height 21
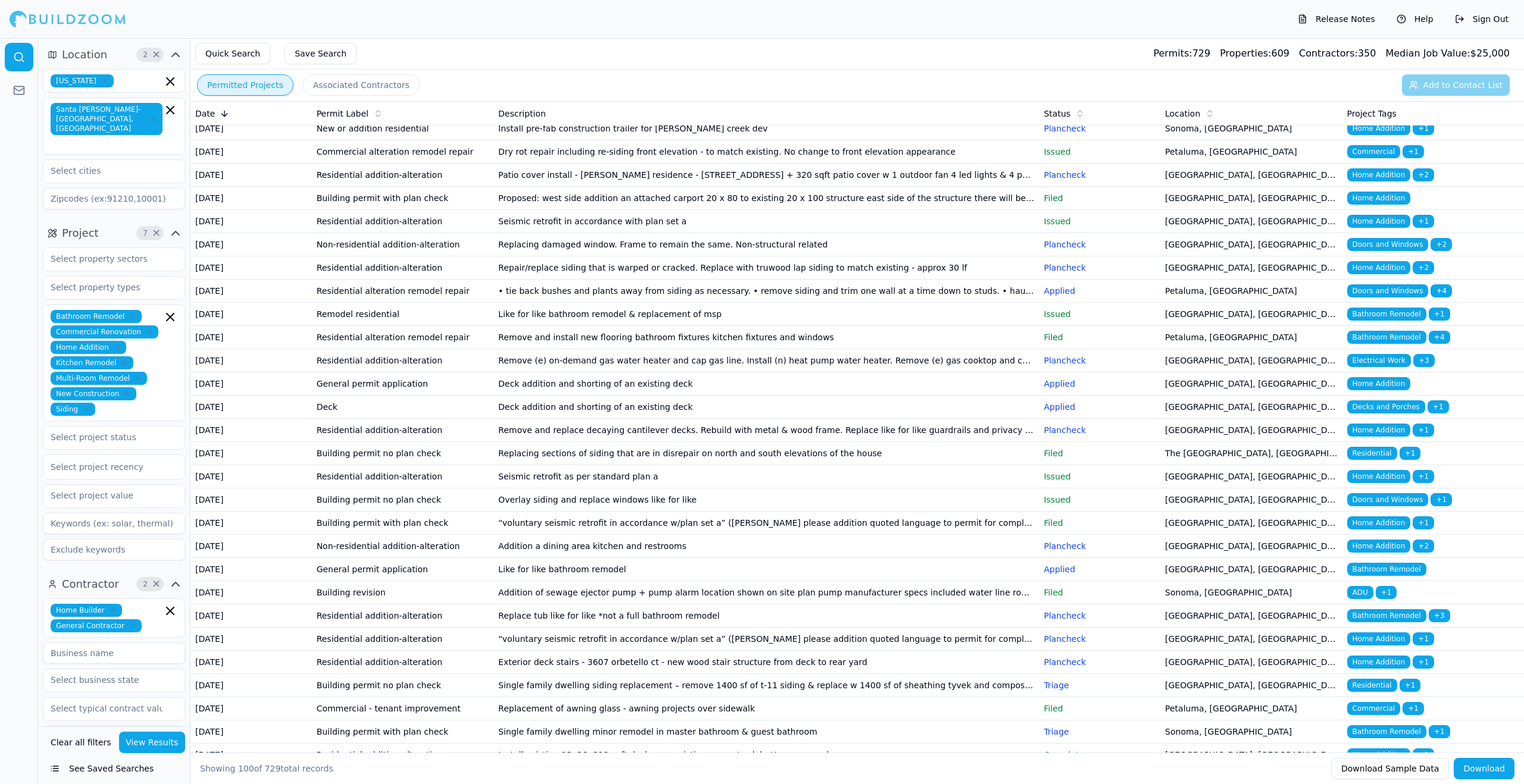
scroll to position [1168, 0]
click at [1083, 159] on p "Issued" at bounding box center [1099, 153] width 112 height 12
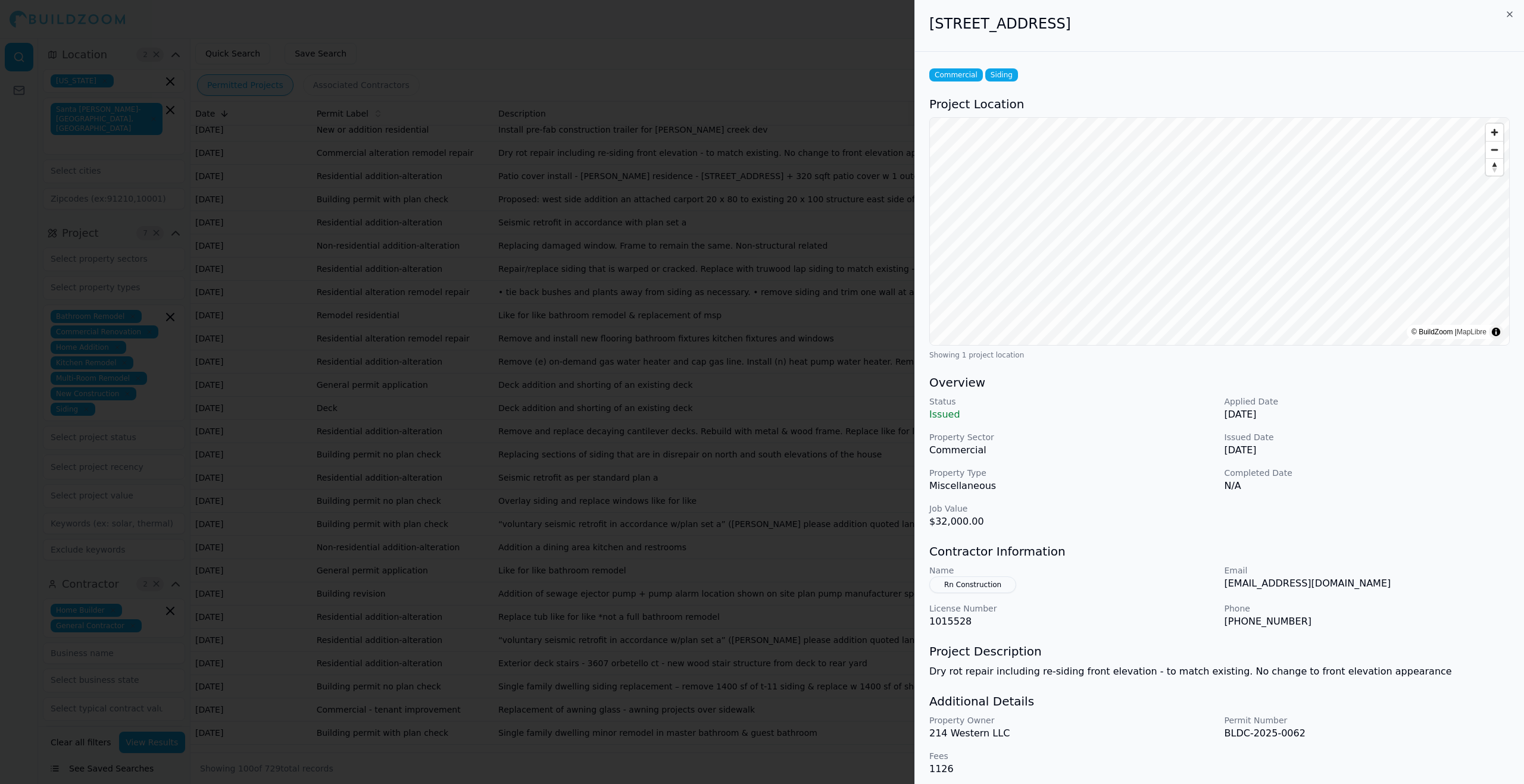
scroll to position [7, 0]
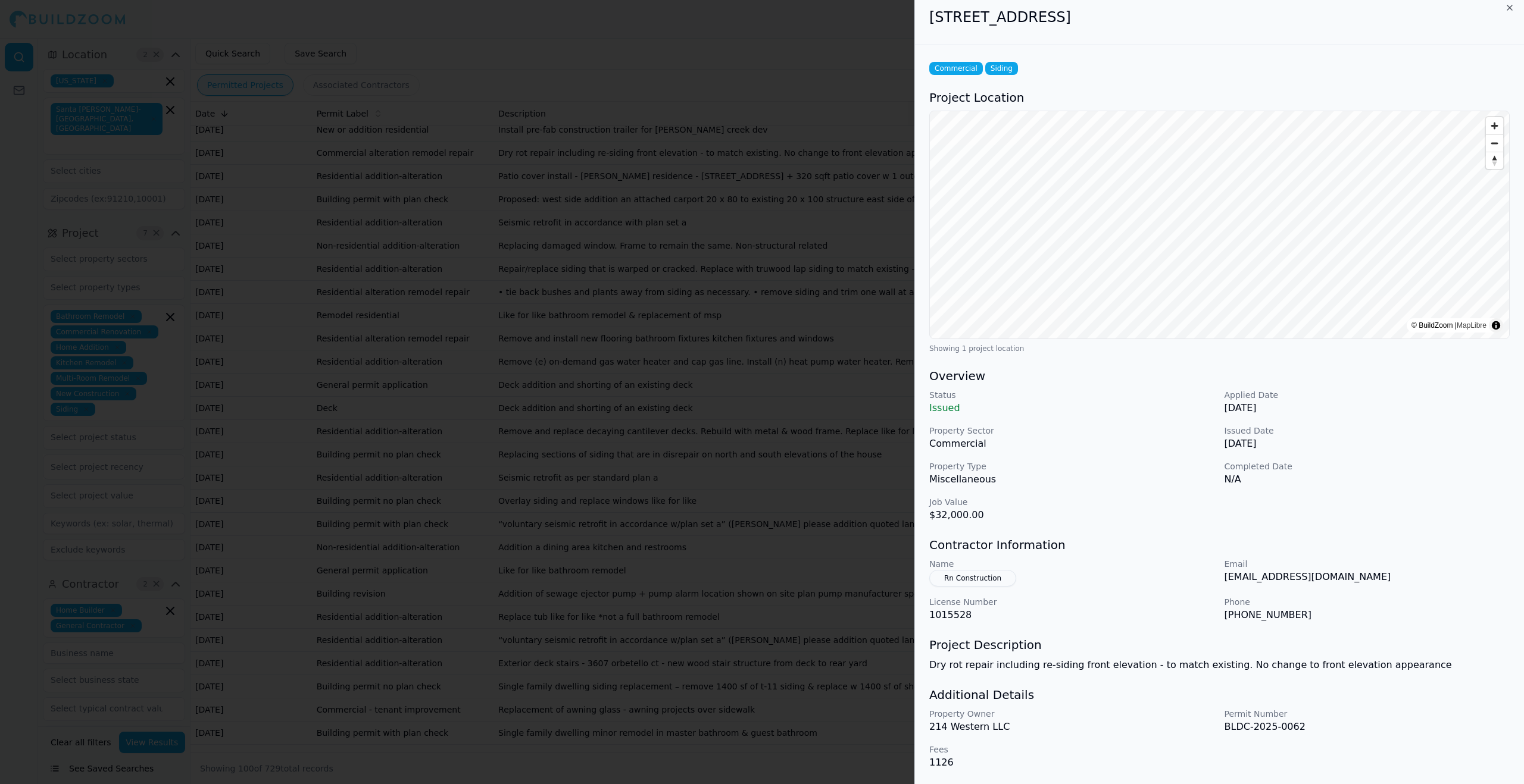
click at [728, 557] on div at bounding box center [762, 392] width 1524 height 784
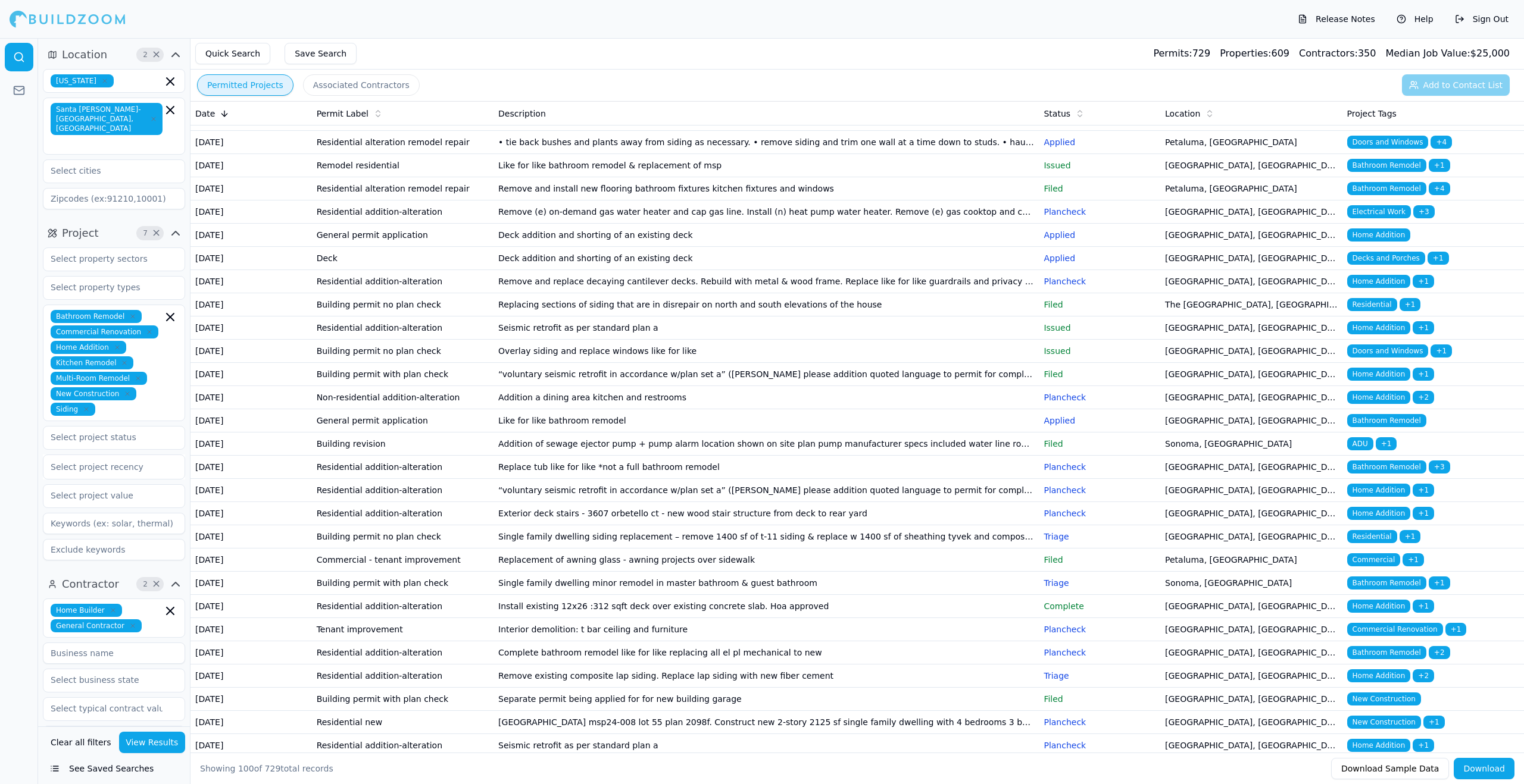
scroll to position [1353, 0]
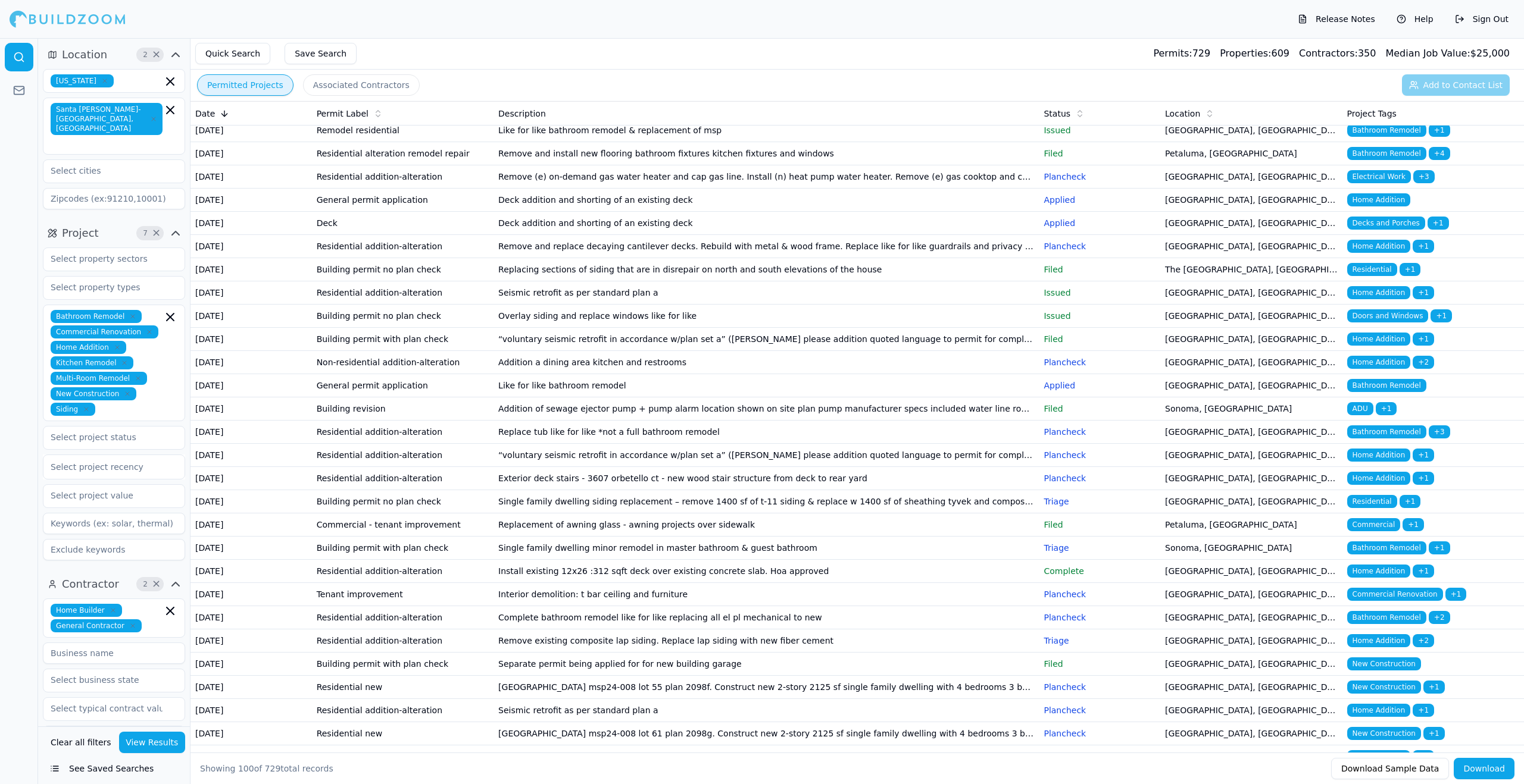
click at [332, 85] on button "Associated Contractors" at bounding box center [362, 85] width 117 height 21
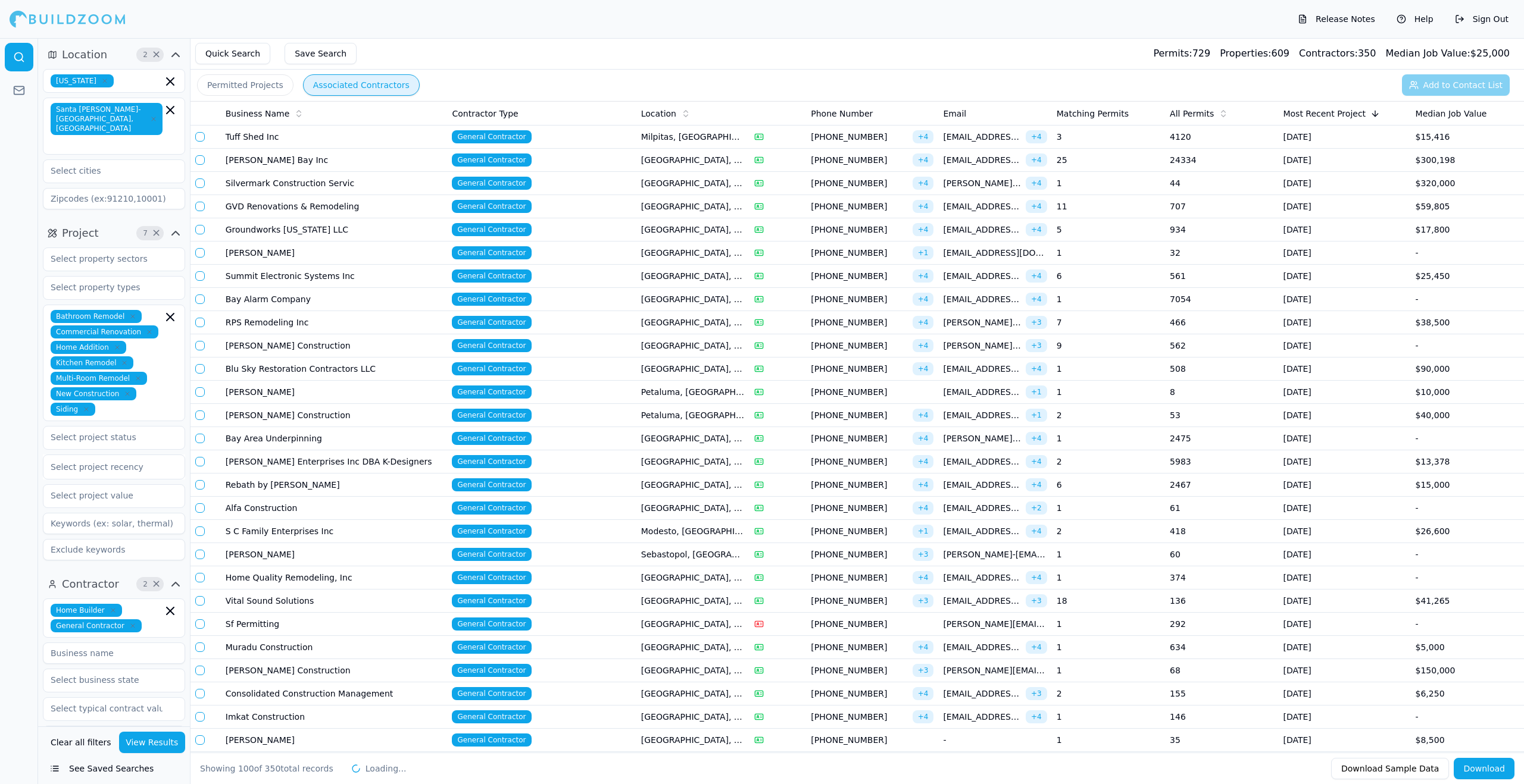
click at [668, 109] on span "Location" at bounding box center [659, 114] width 35 height 12
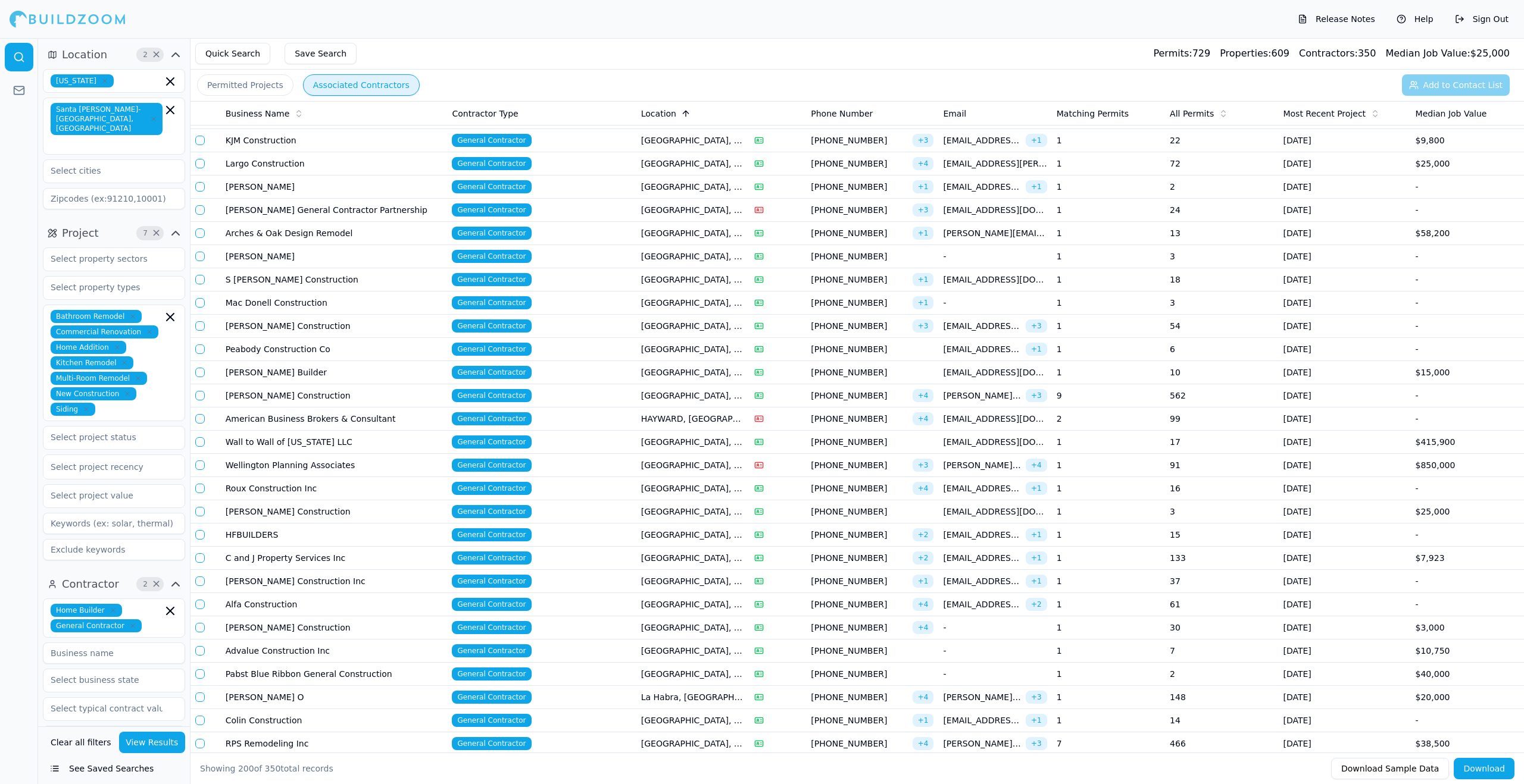
scroll to position [1156, 0]
